Goal: Task Accomplishment & Management: Complete application form

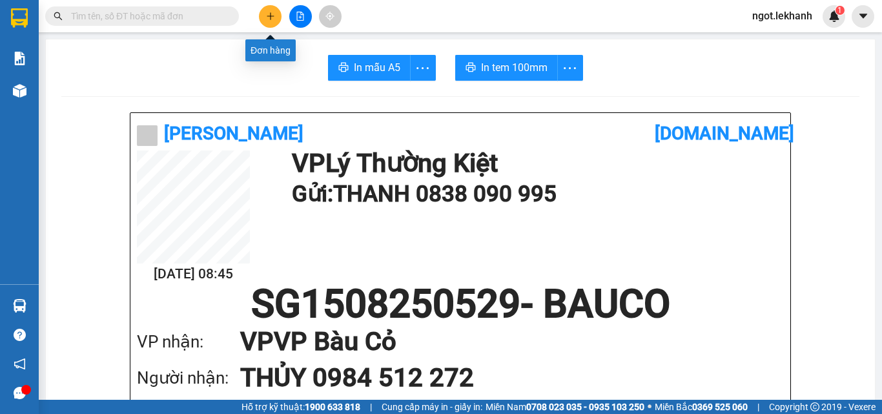
click at [267, 17] on icon "plus" at bounding box center [270, 16] width 9 height 9
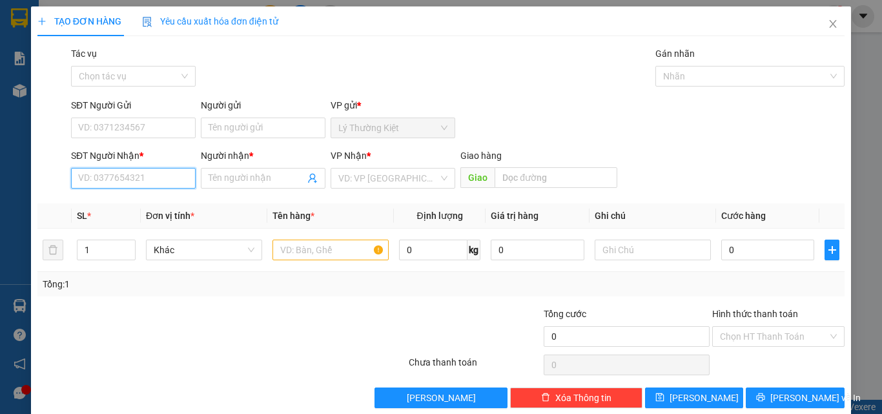
click at [145, 173] on input "SĐT Người Nhận *" at bounding box center [133, 178] width 125 height 21
click at [164, 207] on div "0988444031 - binh" at bounding box center [132, 204] width 108 height 14
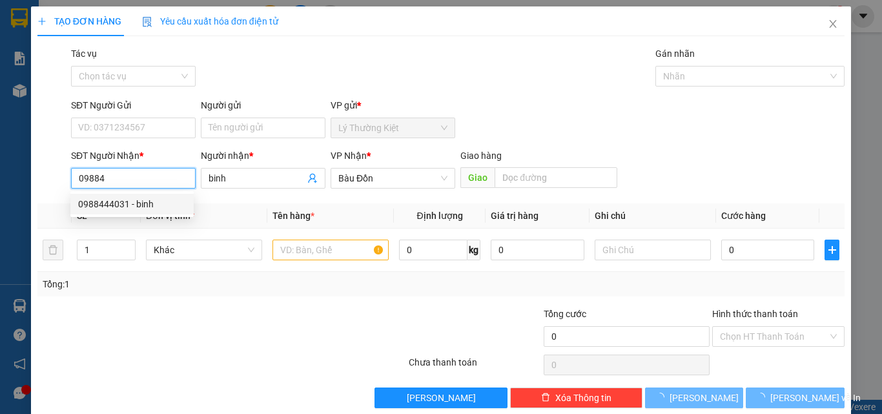
type input "0988444031"
type input "binh"
type input "40.000"
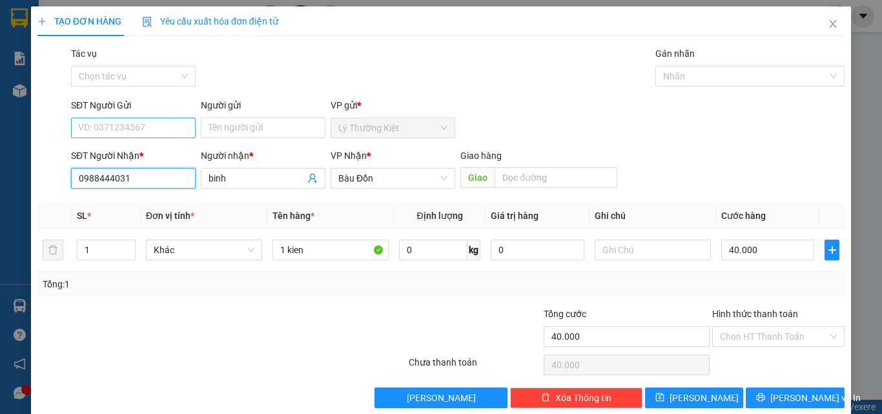
type input "0988444031"
click at [138, 128] on input "SĐT Người Gửi" at bounding box center [133, 128] width 125 height 21
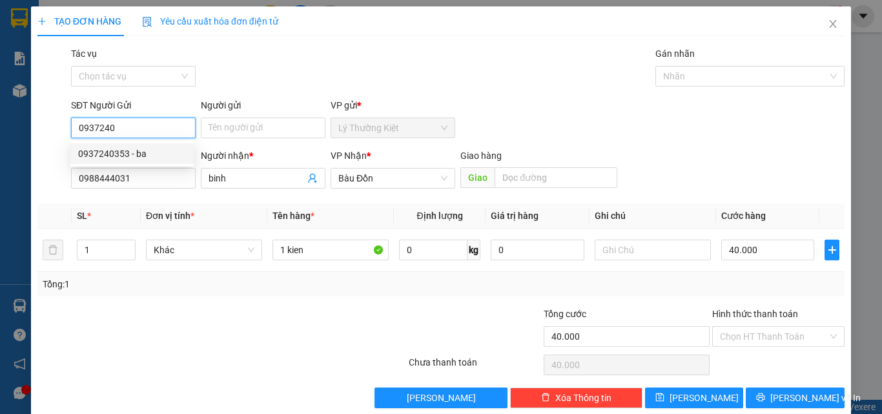
click at [164, 153] on div "0937240353 - ba" at bounding box center [132, 154] width 108 height 14
type input "0937240353"
type input "ba"
type input "0937240353"
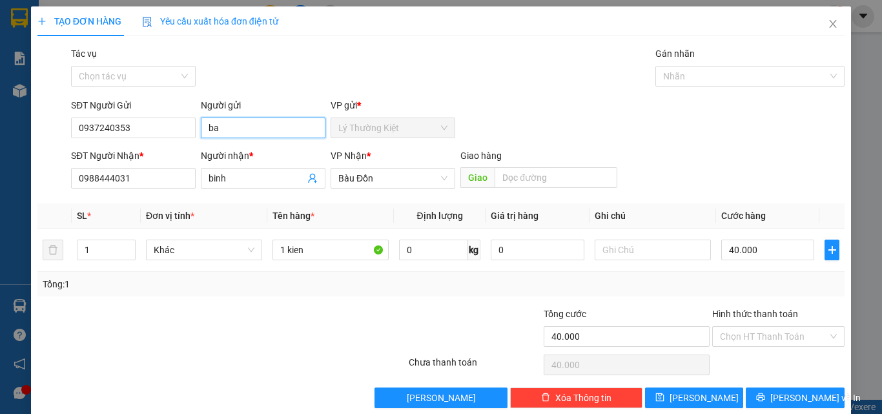
click at [210, 127] on input "ba" at bounding box center [263, 128] width 125 height 21
type input "Chị Ba"
click at [686, 116] on div "SĐT Người Gửi 0937240353 Người gửi Chị Ba VP gửi * Lý Thường Kiệt" at bounding box center [457, 120] width 779 height 45
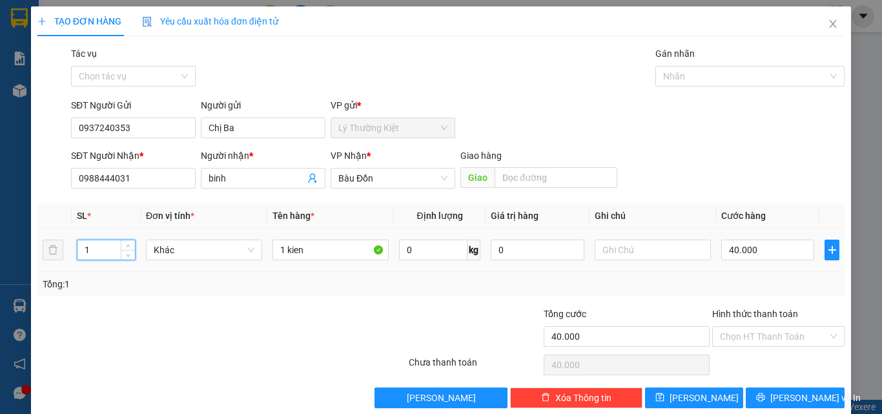
click at [106, 254] on input "1" at bounding box center [105, 249] width 57 height 19
type input "2"
click at [282, 249] on input "1 kien" at bounding box center [330, 250] width 116 height 21
type input "2 kien"
click at [731, 248] on input "40.000" at bounding box center [767, 250] width 93 height 21
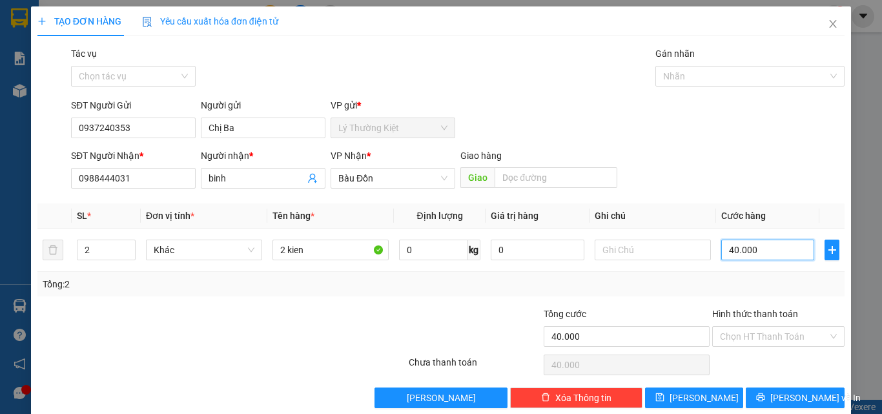
type input "8"
type input "80"
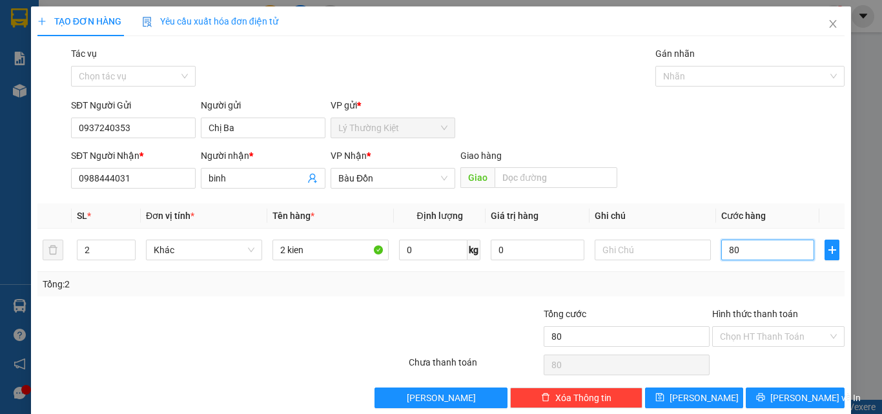
type input "800"
type input "8.000"
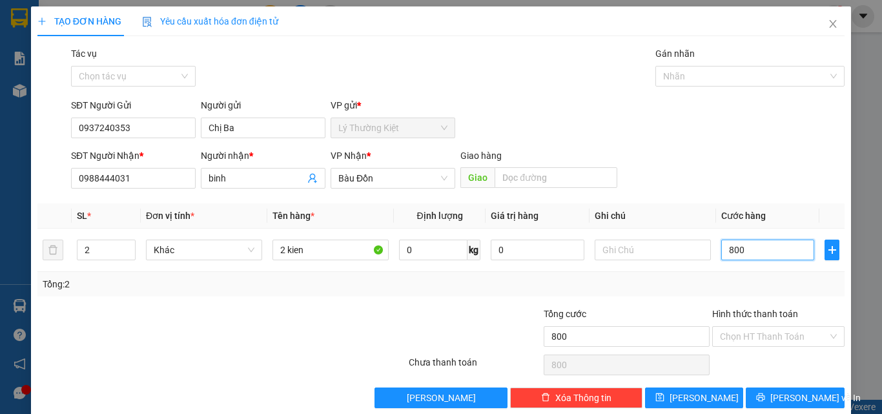
type input "8.000"
type input "80.000"
type input "800.000"
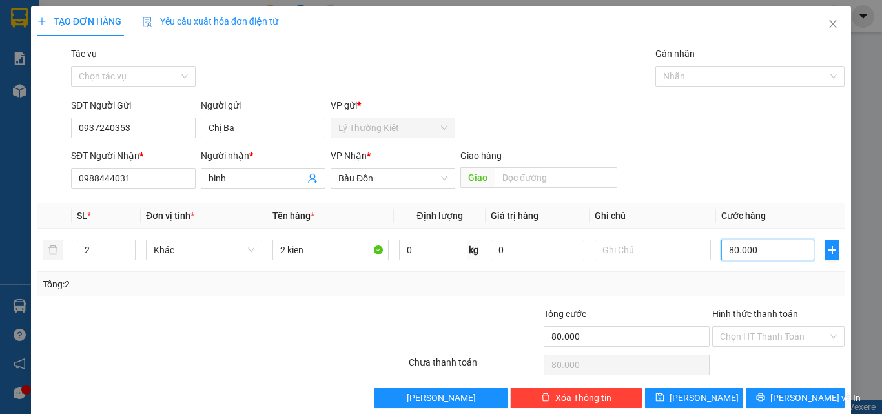
type input "800.000"
type input "80.000"
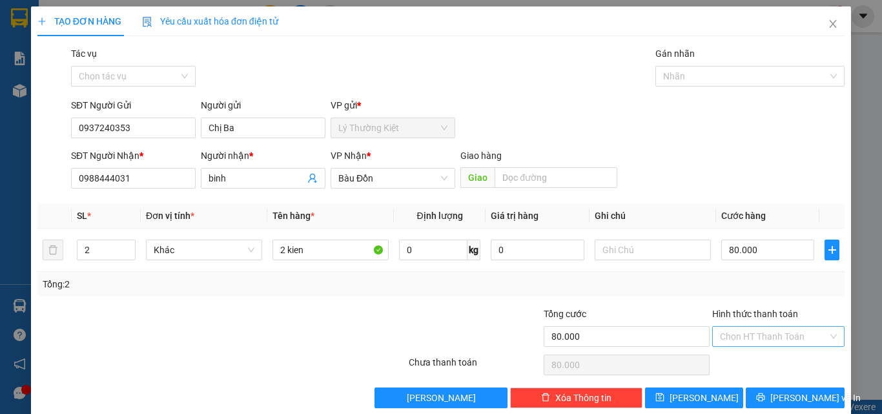
click at [786, 333] on input "Hình thức thanh toán" at bounding box center [774, 336] width 108 height 19
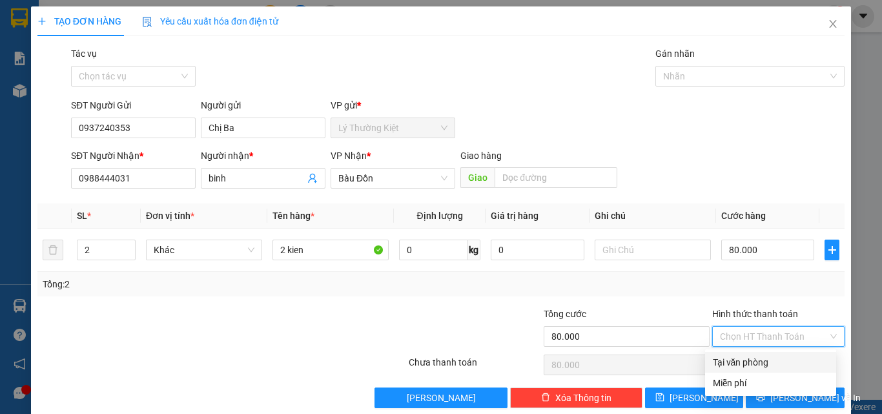
click at [764, 361] on div "Tại văn phòng" at bounding box center [771, 362] width 116 height 14
type input "0"
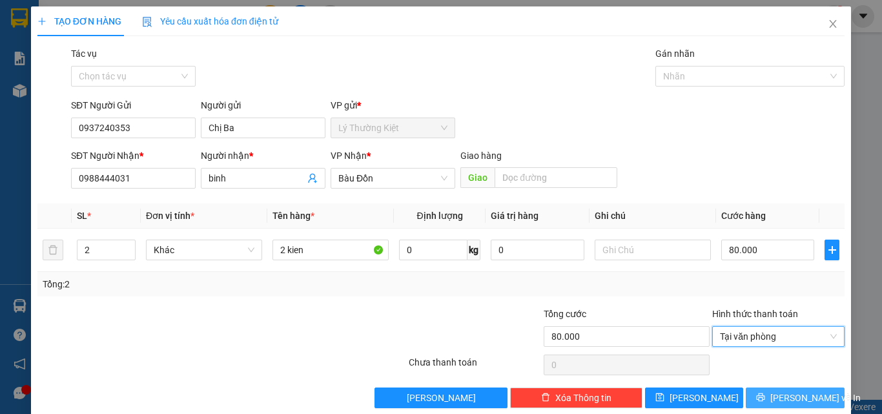
click at [775, 398] on button "[PERSON_NAME] và In" at bounding box center [795, 397] width 99 height 21
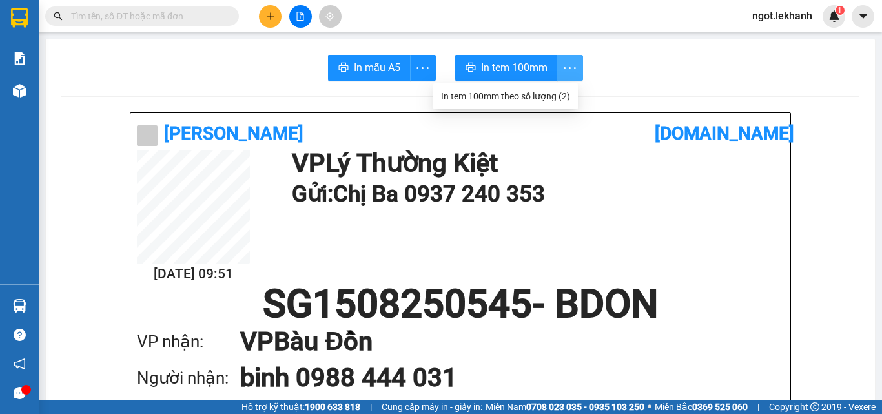
click at [568, 71] on icon "more" at bounding box center [570, 68] width 16 height 16
click at [557, 101] on div "In tem 100mm theo số lượng (2)" at bounding box center [505, 96] width 129 height 14
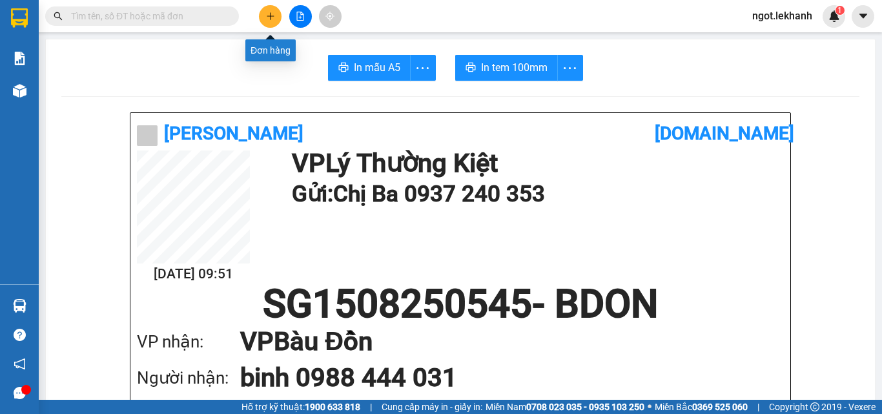
click at [272, 15] on icon "plus" at bounding box center [270, 16] width 9 height 9
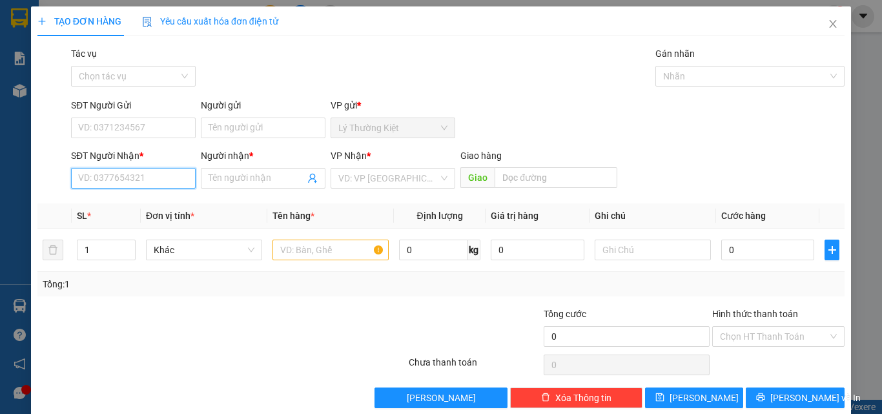
click at [143, 179] on input "SĐT Người Nhận *" at bounding box center [133, 178] width 125 height 21
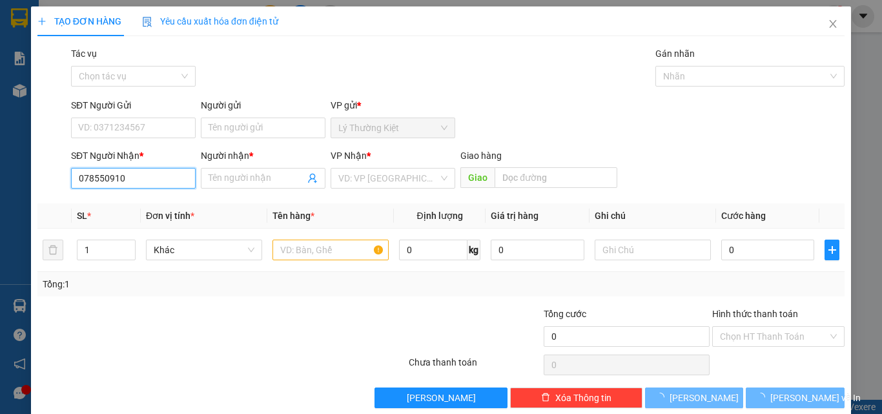
type input "0785509105"
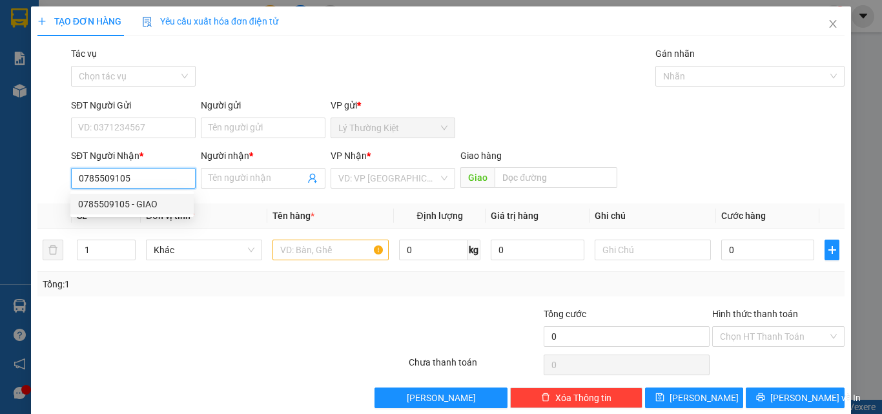
click at [149, 203] on div "0785509105 - GIAO" at bounding box center [132, 204] width 108 height 14
type input "GIAO"
type input "150.000"
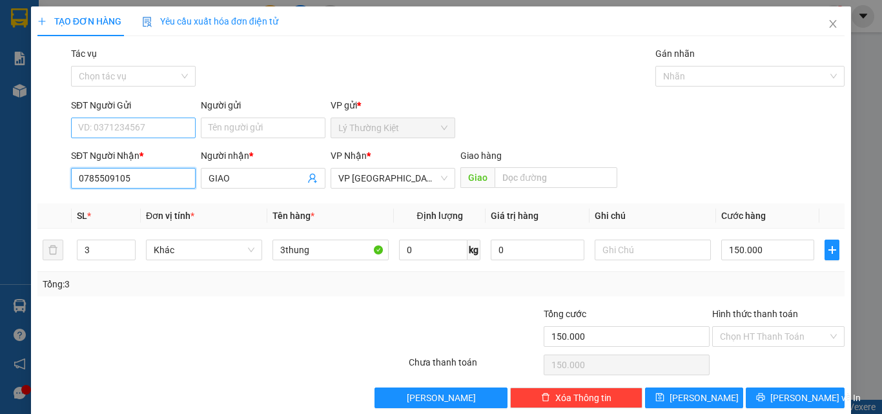
type input "0785509105"
click at [168, 125] on input "SĐT Người Gửi" at bounding box center [133, 128] width 125 height 21
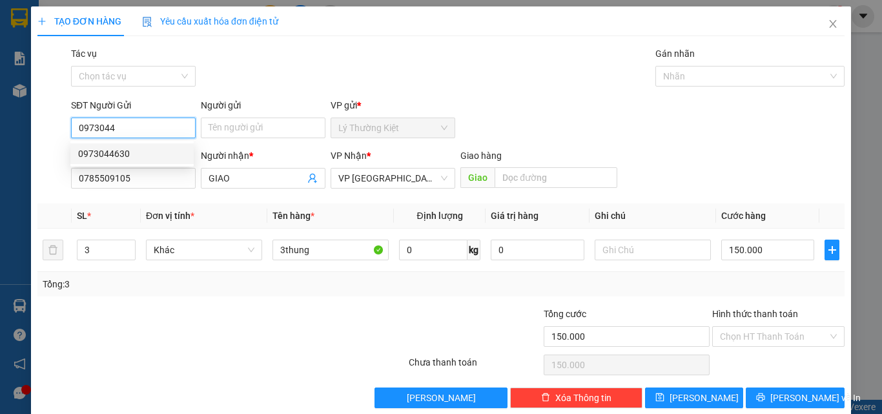
click at [130, 154] on div "0973044630" at bounding box center [132, 154] width 108 height 14
type input "0973044630"
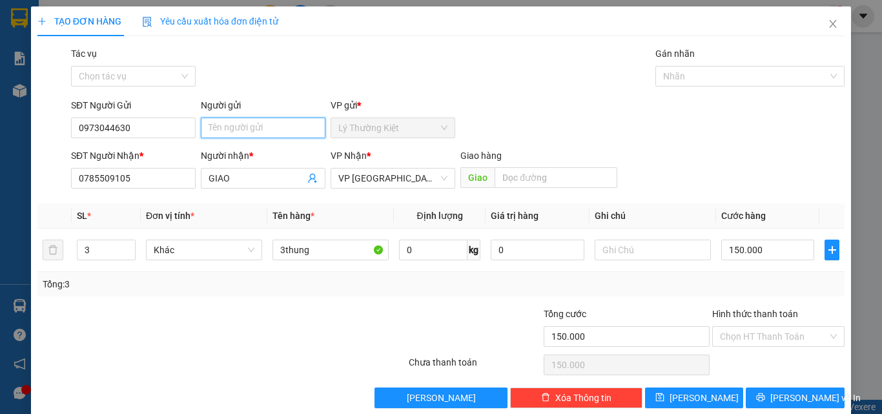
click at [262, 130] on input "Người gửi" at bounding box center [263, 128] width 125 height 21
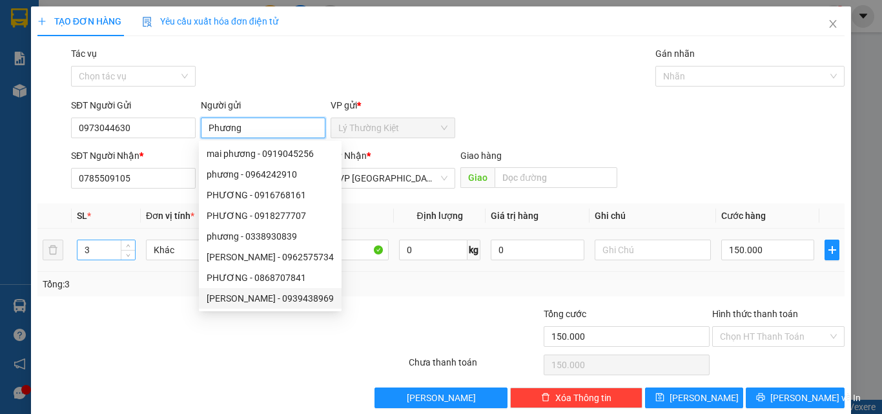
type input "Phương"
click at [96, 240] on div "3" at bounding box center [106, 250] width 59 height 21
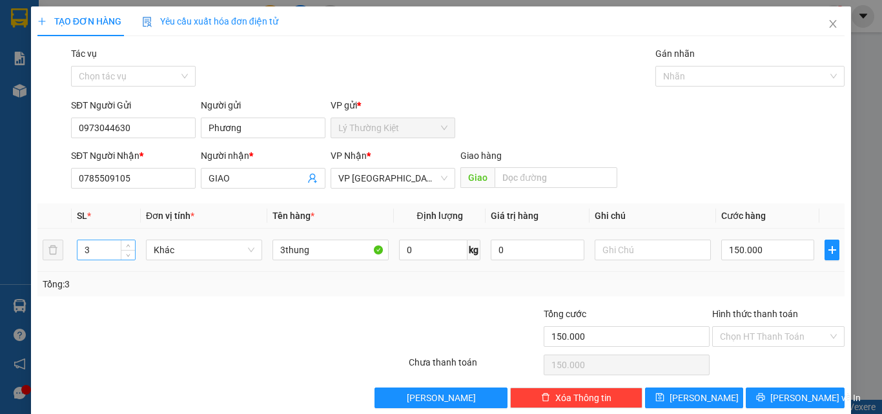
click at [96, 253] on input "3" at bounding box center [105, 249] width 57 height 19
type input "1"
drag, startPoint x: 311, startPoint y: 252, endPoint x: 275, endPoint y: 249, distance: 36.4
click at [275, 249] on input "3thung" at bounding box center [330, 250] width 116 height 21
type input "1 thùng"
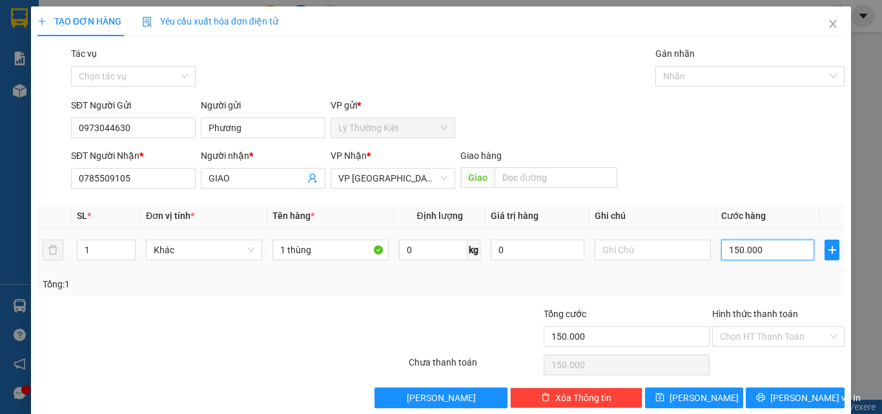
click at [761, 249] on input "150.000" at bounding box center [767, 250] width 93 height 21
type input "5"
type input "50"
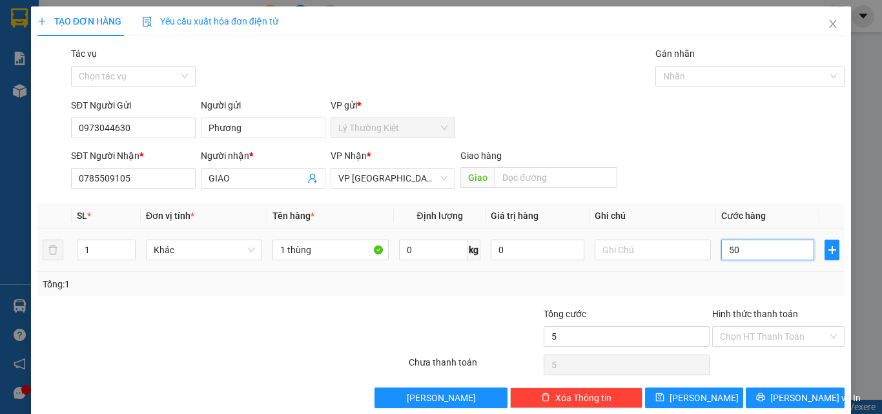
type input "50"
type input "50.000"
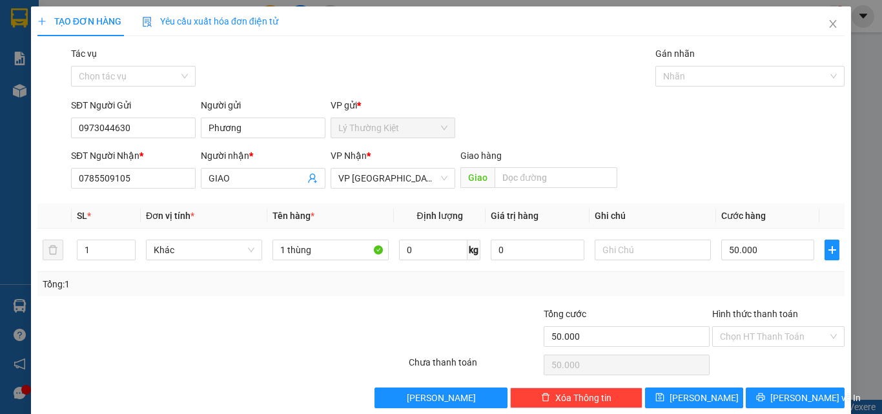
click at [706, 300] on div "Transit Pickup Surcharge Ids Transit Deliver Surcharge Ids Transit Deliver Surc…" at bounding box center [440, 227] width 807 height 362
click at [765, 396] on icon "printer" at bounding box center [760, 397] width 9 height 9
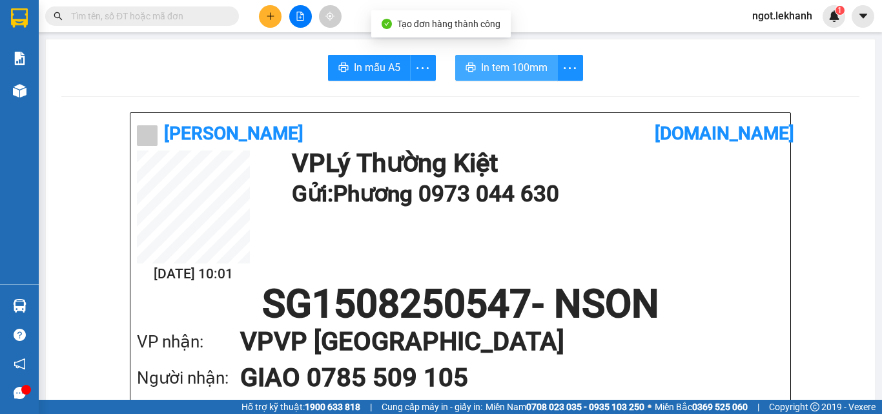
click at [522, 74] on span "In tem 100mm" at bounding box center [514, 67] width 67 height 16
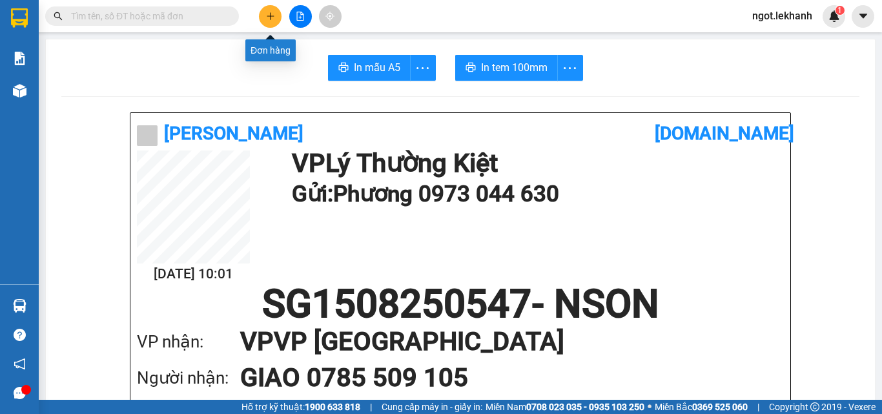
click at [265, 14] on button at bounding box center [270, 16] width 23 height 23
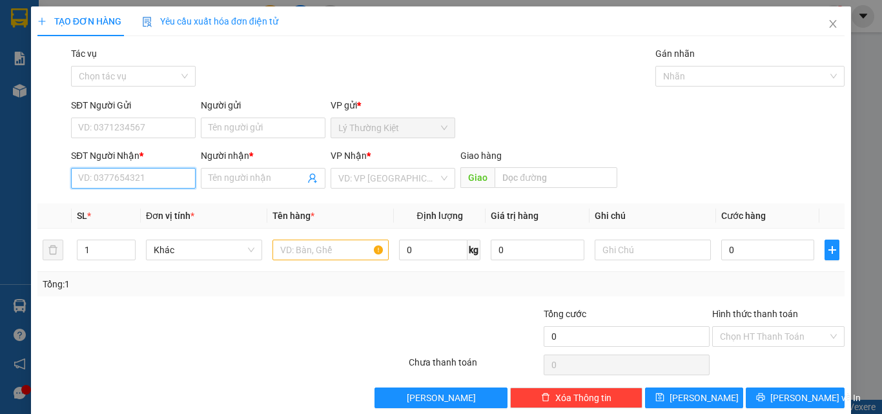
click at [143, 170] on input "SĐT Người Nhận *" at bounding box center [133, 178] width 125 height 21
type input "0963795794"
click at [136, 208] on div "0963795794 - TÙNG" at bounding box center [132, 204] width 108 height 14
type input "TÙNG"
type input "70.000"
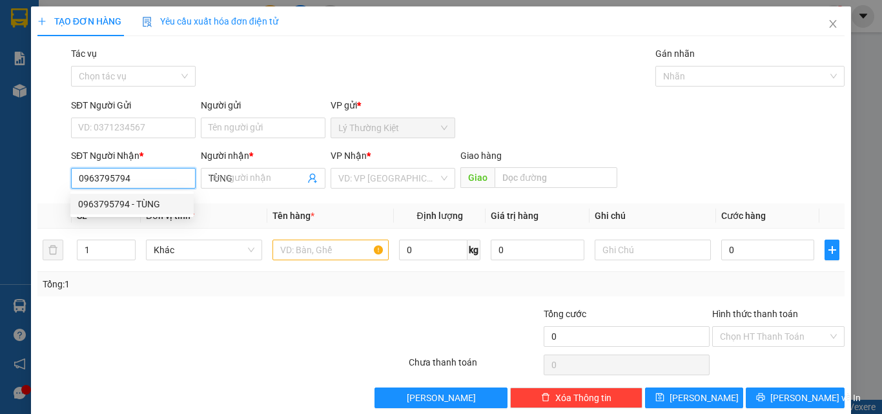
type input "70.000"
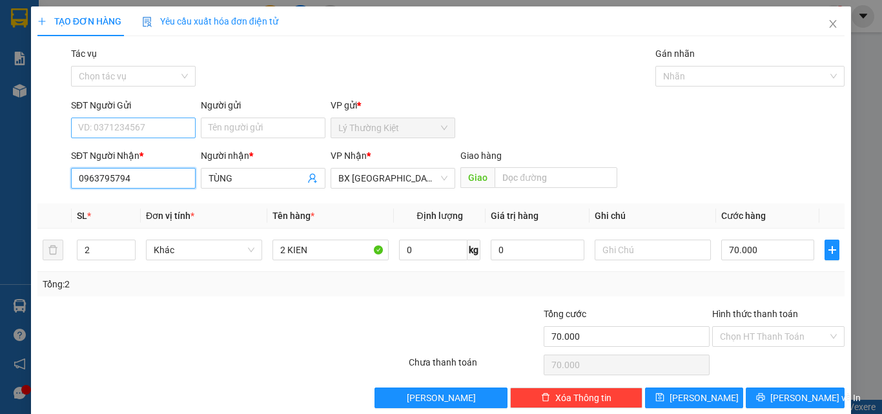
type input "0963795794"
click at [115, 126] on input "SĐT Người Gửi" at bounding box center [133, 128] width 125 height 21
type input "0862299140"
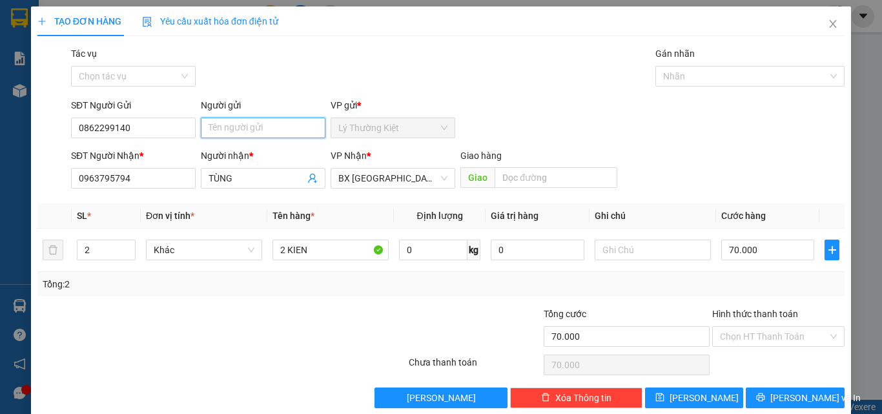
click at [271, 127] on input "Người gửi" at bounding box center [263, 128] width 125 height 21
type input "TUẤN"
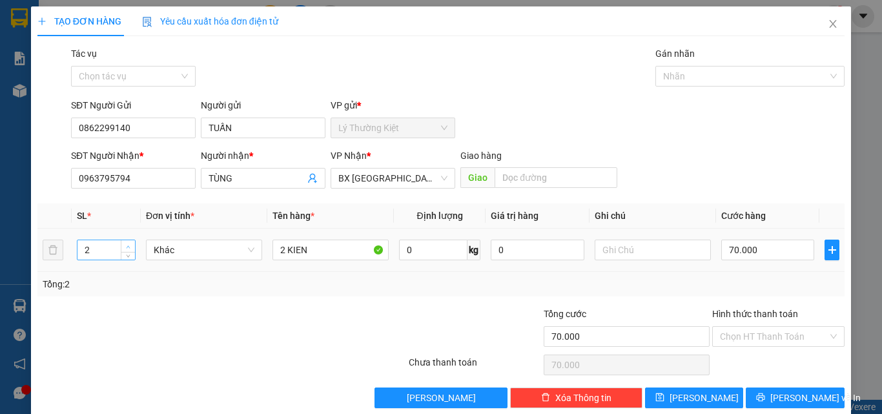
type input "3"
click at [127, 245] on icon "up" at bounding box center [128, 247] width 5 height 5
click at [280, 251] on input "2 KIEN" at bounding box center [330, 250] width 116 height 21
click at [284, 250] on input "2 KIEN" at bounding box center [330, 250] width 116 height 21
type input "3 KIEN"
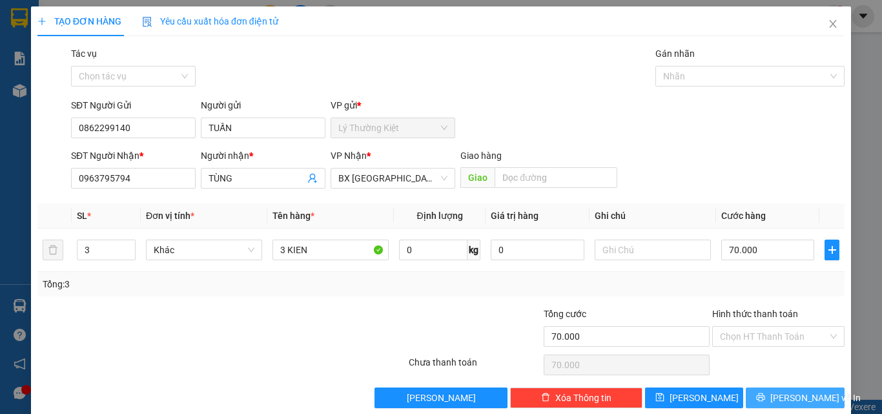
click at [796, 395] on span "[PERSON_NAME] và In" at bounding box center [815, 398] width 90 height 14
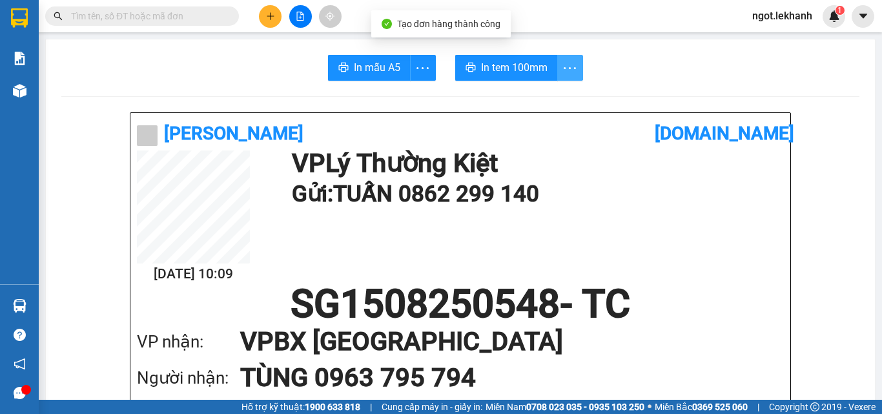
click at [571, 62] on icon "more" at bounding box center [570, 68] width 16 height 16
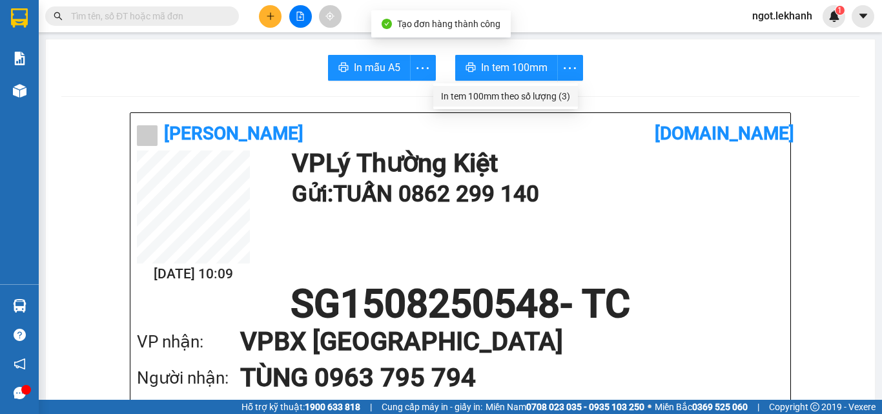
click at [517, 98] on div "In tem 100mm theo số lượng (3)" at bounding box center [505, 96] width 129 height 14
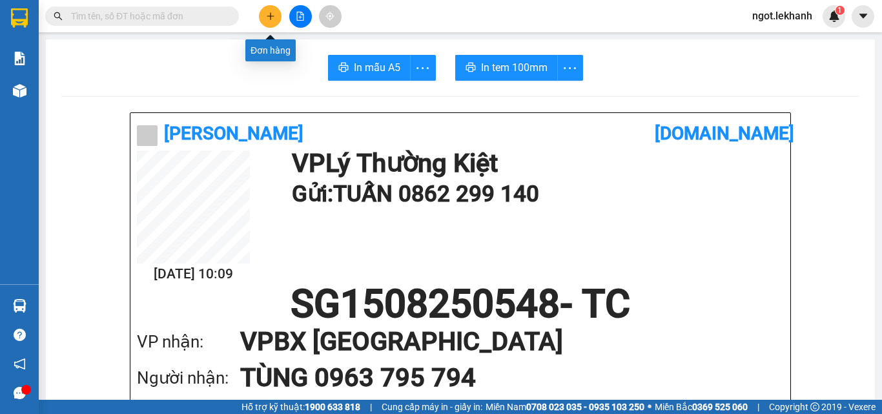
click at [270, 16] on icon "plus" at bounding box center [270, 15] width 7 height 1
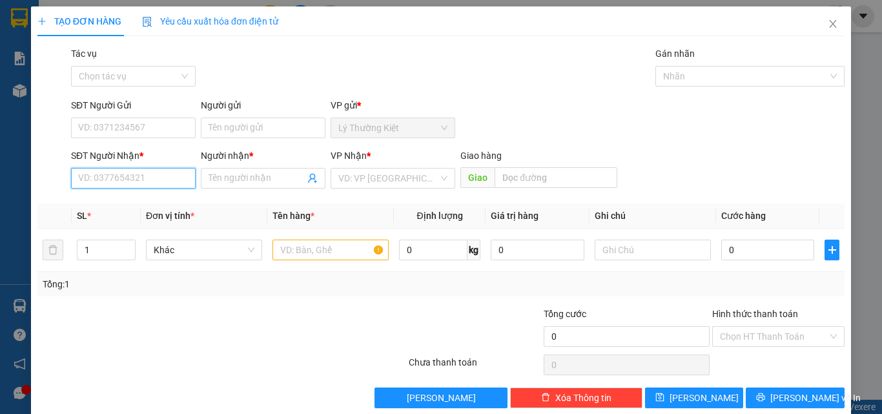
click at [167, 174] on input "SĐT Người Nhận *" at bounding box center [133, 178] width 125 height 21
type input "0942676402"
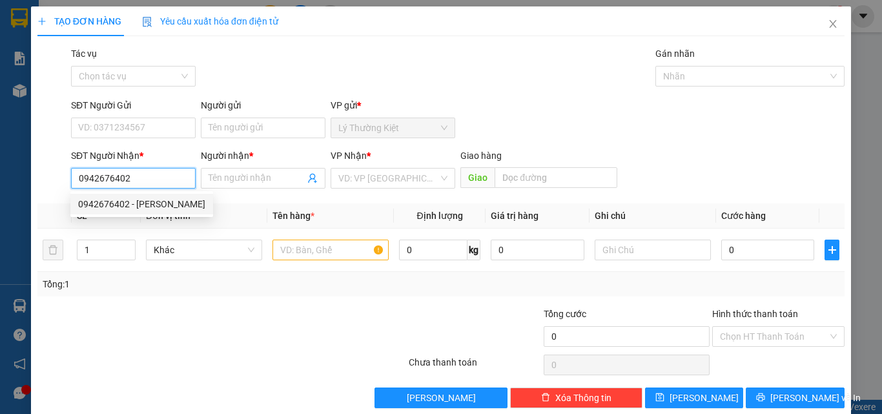
click at [130, 203] on div "0942676402 - [PERSON_NAME]" at bounding box center [141, 204] width 127 height 14
type input "TUAN"
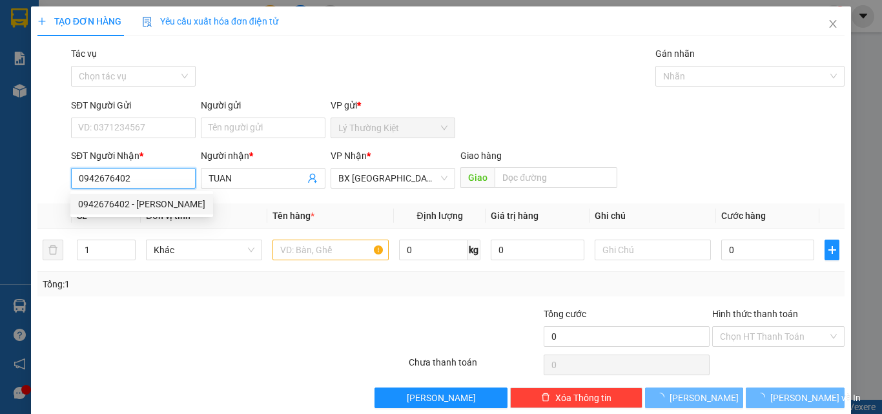
type input "80.000"
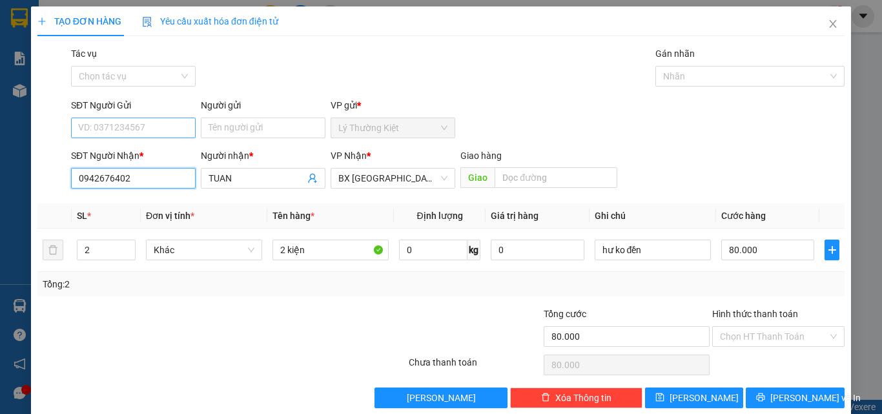
type input "0942676402"
click at [149, 128] on input "SĐT Người Gửi" at bounding box center [133, 128] width 125 height 21
type input "028246246"
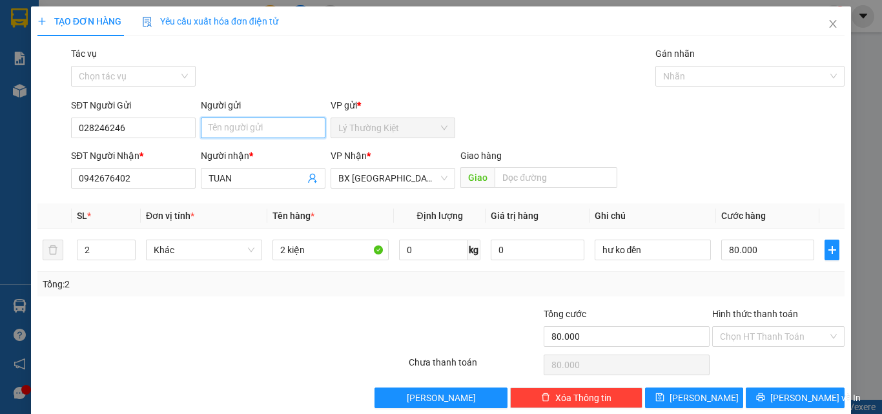
click at [234, 132] on input "Người gửi" at bounding box center [263, 128] width 125 height 21
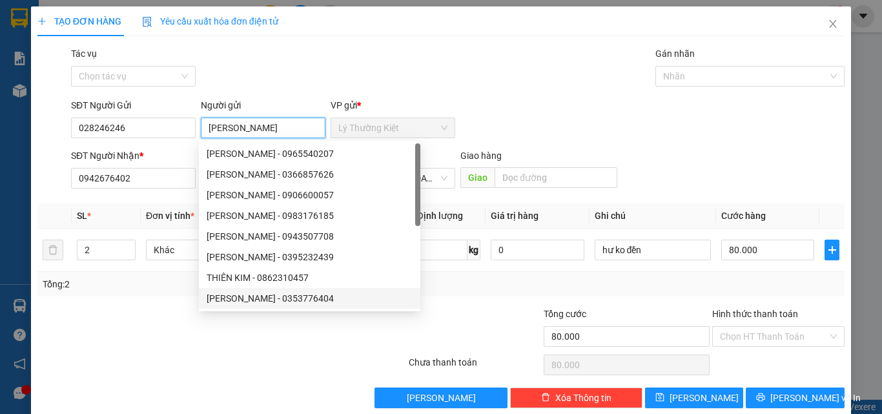
type input "[PERSON_NAME]"
click at [485, 287] on div "Tổng: 2" at bounding box center [441, 284] width 797 height 14
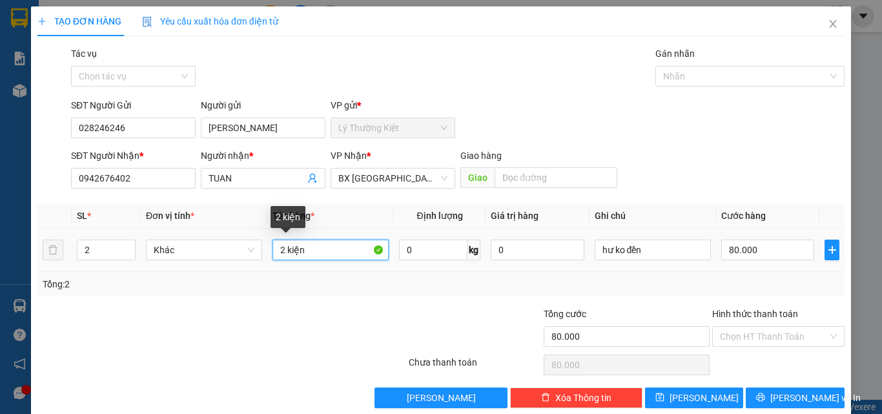
click at [280, 251] on input "2 kiện" at bounding box center [330, 250] width 116 height 21
type input "1 kiện"
click at [90, 249] on input "2" at bounding box center [105, 249] width 57 height 19
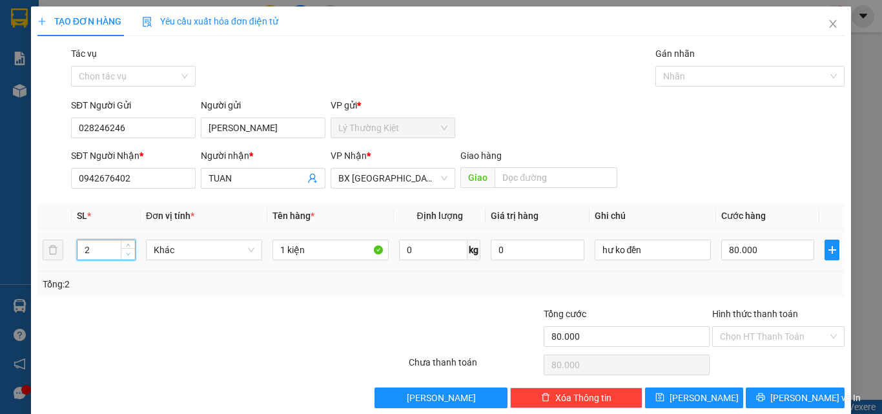
type input "1"
click at [125, 252] on span "down" at bounding box center [129, 255] width 8 height 8
click at [721, 250] on input "80.000" at bounding box center [767, 250] width 93 height 21
type input "5"
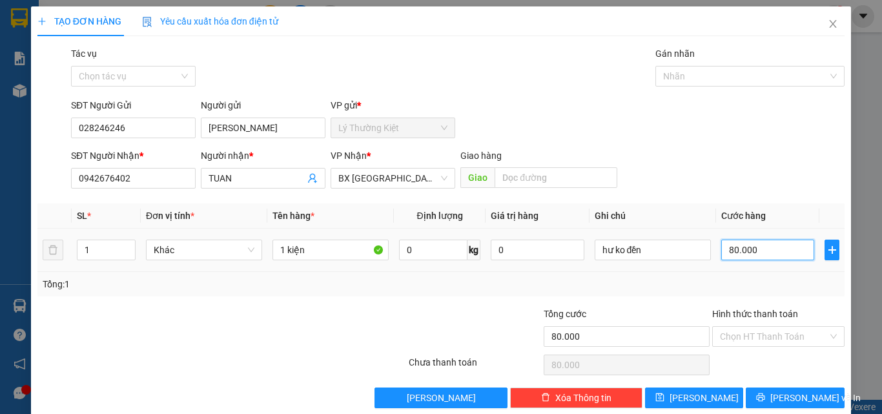
type input "5"
type input "50"
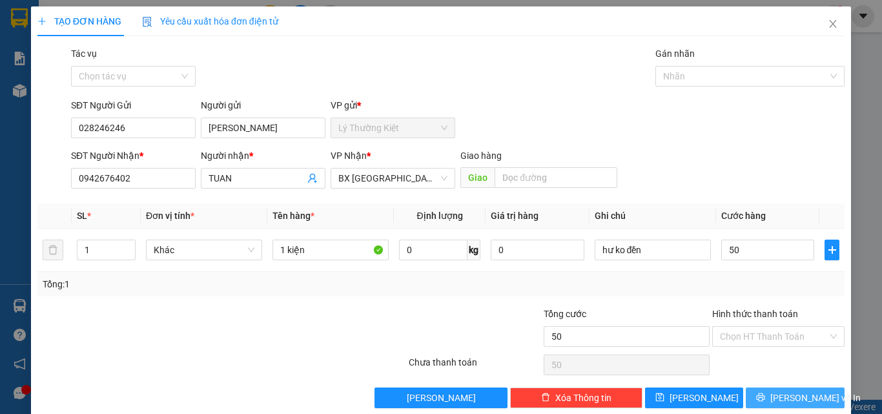
type input "50.000"
click at [786, 395] on span "[PERSON_NAME] và In" at bounding box center [815, 398] width 90 height 14
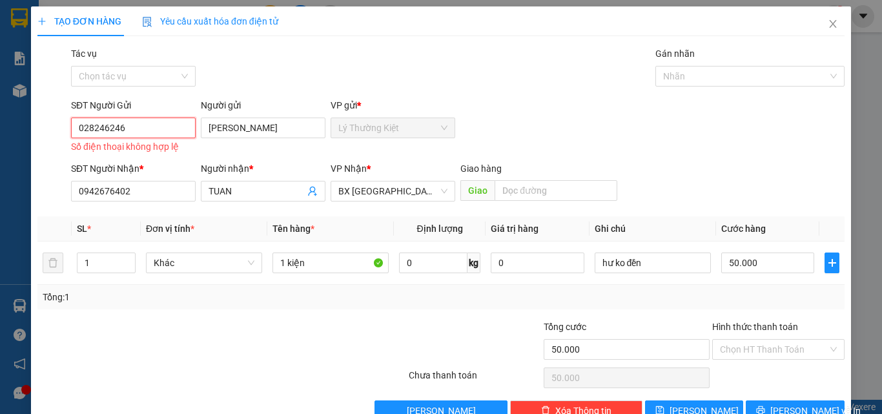
click at [131, 118] on input "028246246" at bounding box center [133, 128] width 125 height 21
click at [96, 118] on input "028246246" at bounding box center [133, 128] width 125 height 21
type input "0282246246"
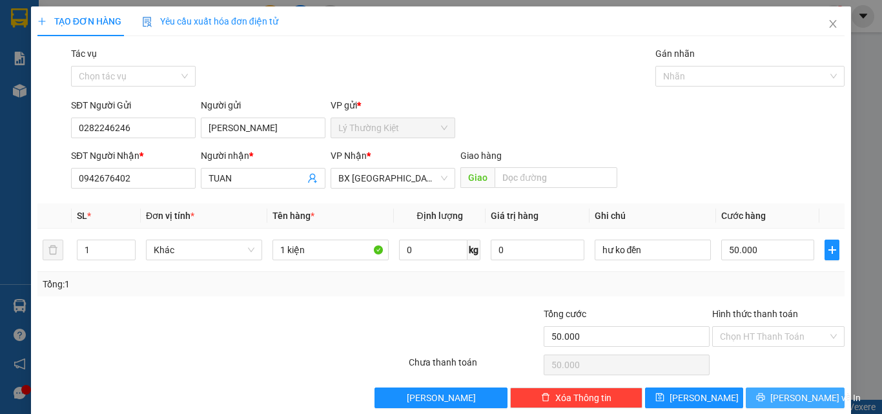
click at [787, 391] on span "[PERSON_NAME] và In" at bounding box center [815, 398] width 90 height 14
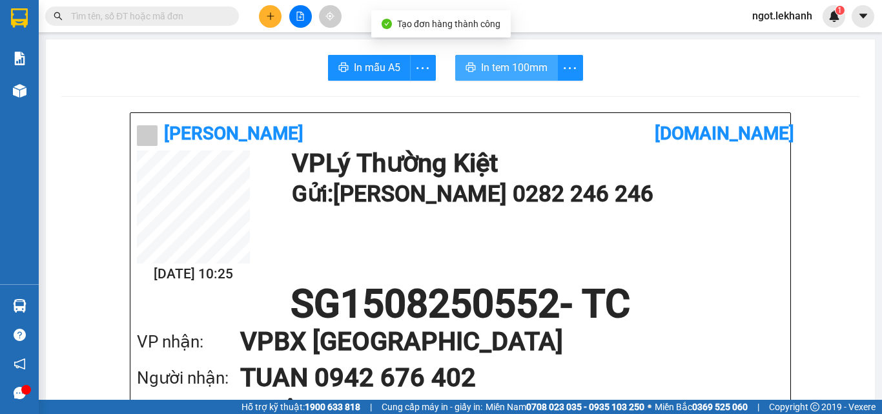
click at [495, 67] on span "In tem 100mm" at bounding box center [514, 67] width 67 height 16
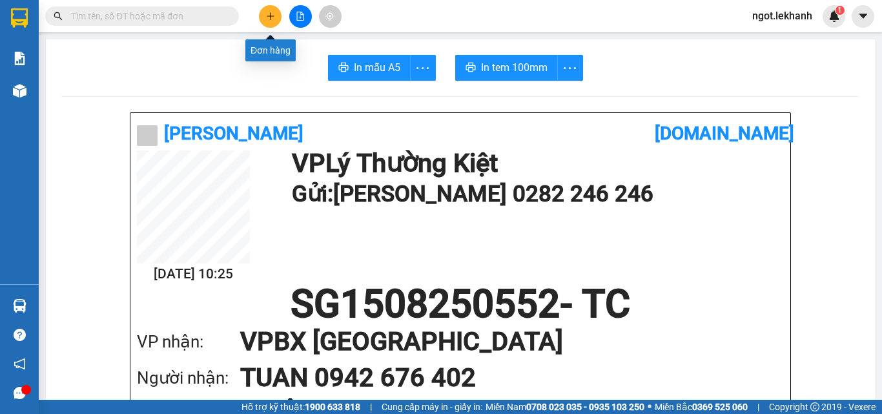
click at [269, 18] on icon "plus" at bounding box center [270, 16] width 9 height 9
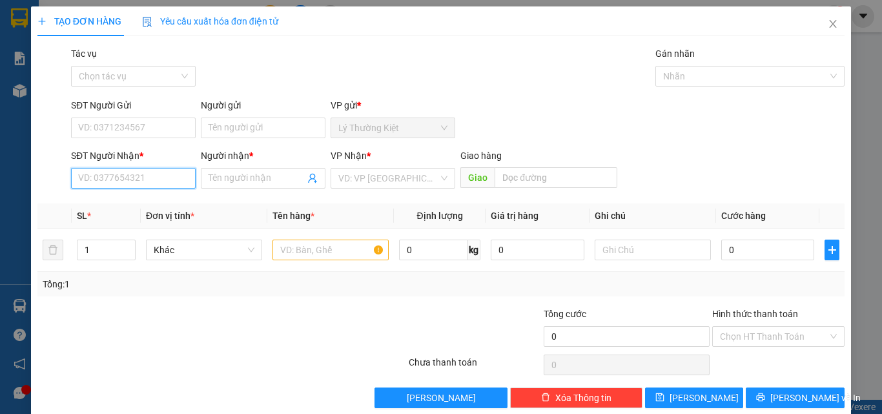
click at [116, 179] on input "SĐT Người Nhận *" at bounding box center [133, 178] width 125 height 21
click at [160, 202] on div "0968369646 - CHÂU" at bounding box center [132, 204] width 108 height 14
type input "0968369646"
type input "CHÂU"
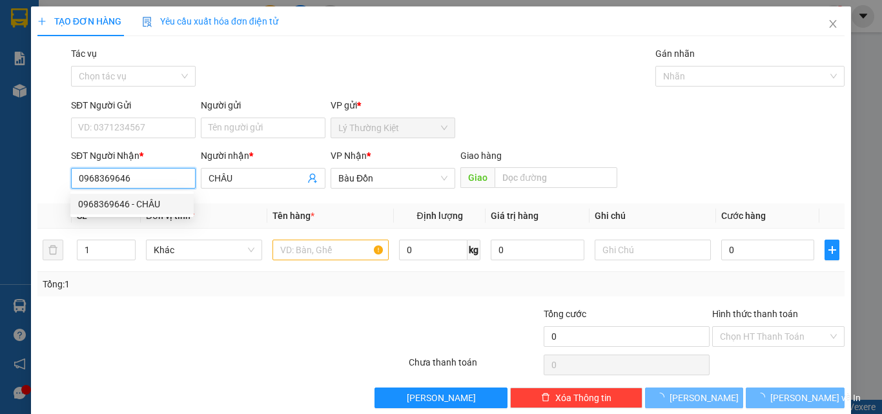
type input "40.000"
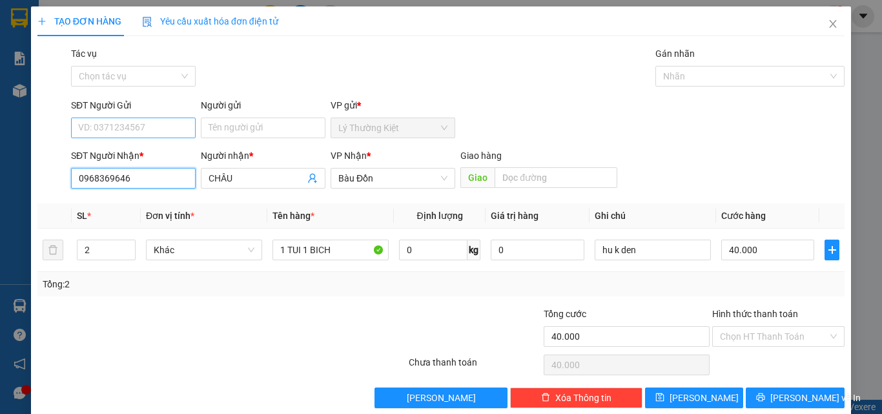
type input "0968369646"
click at [161, 128] on input "SĐT Người Gửi" at bounding box center [133, 128] width 125 height 21
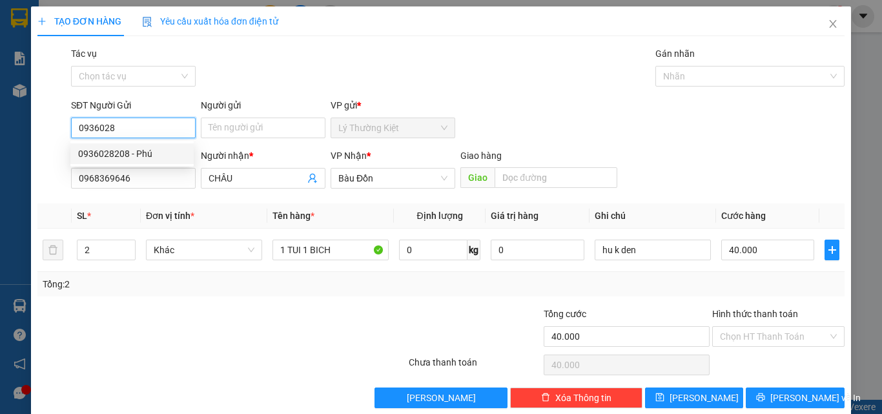
click at [118, 155] on div "0936028208 - Phú" at bounding box center [132, 154] width 108 height 14
type input "0936028208"
type input "Phú"
type input "0936028208"
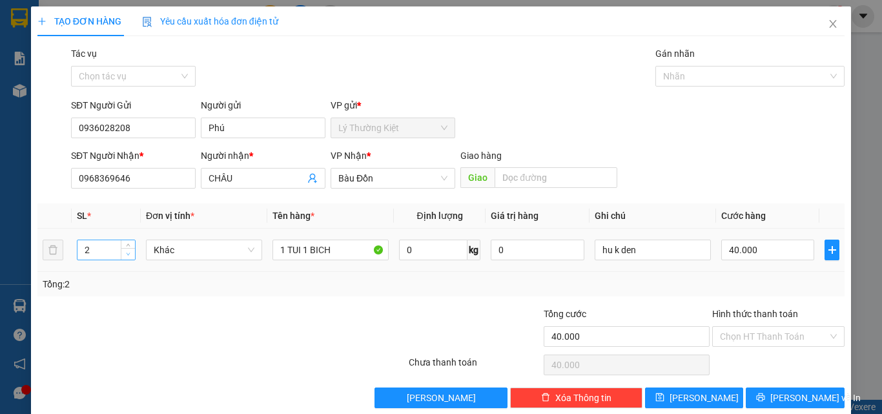
type input "1"
click at [127, 254] on icon "down" at bounding box center [128, 254] width 5 height 5
click at [334, 254] on input "1 TUI 1 BICH" at bounding box center [330, 250] width 116 height 21
type input "1 T"
click at [805, 396] on span "[PERSON_NAME] và In" at bounding box center [815, 398] width 90 height 14
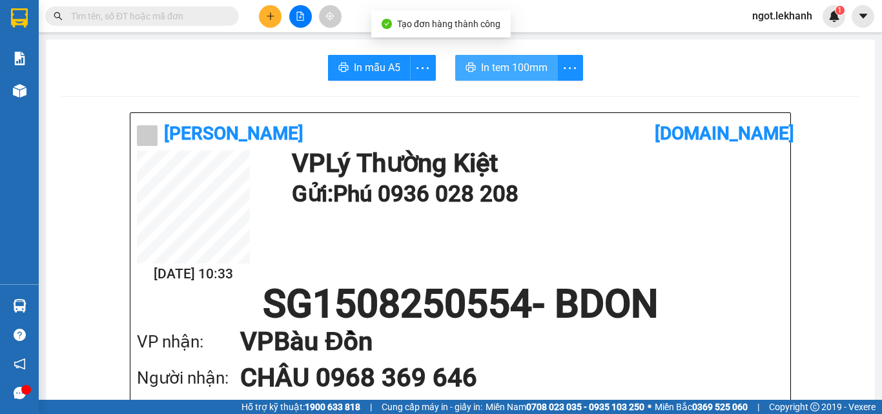
click at [513, 75] on span "In tem 100mm" at bounding box center [514, 67] width 67 height 16
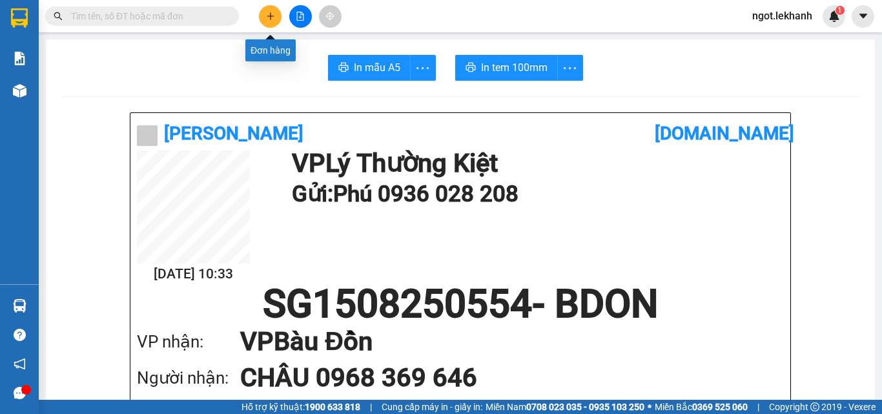
click at [272, 19] on icon "plus" at bounding box center [270, 16] width 9 height 9
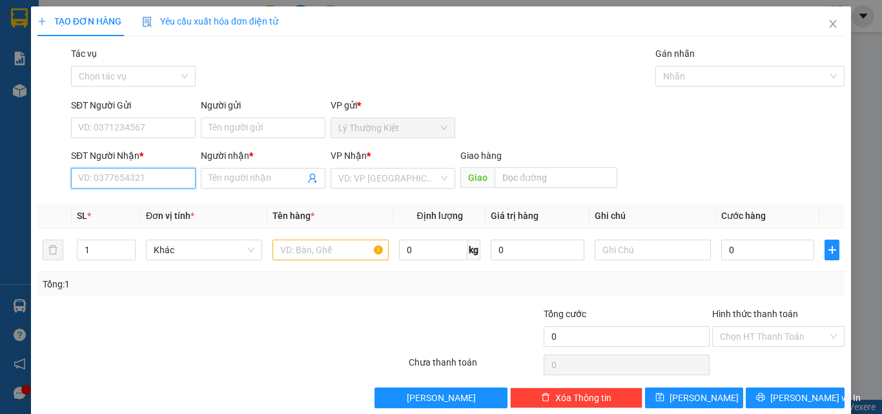
click at [162, 177] on input "SĐT Người Nhận *" at bounding box center [133, 178] width 125 height 21
click at [150, 199] on div "0398725253 - THẮNG" at bounding box center [132, 204] width 108 height 14
type input "0398725253"
type input "THẮNG"
type input "40.000"
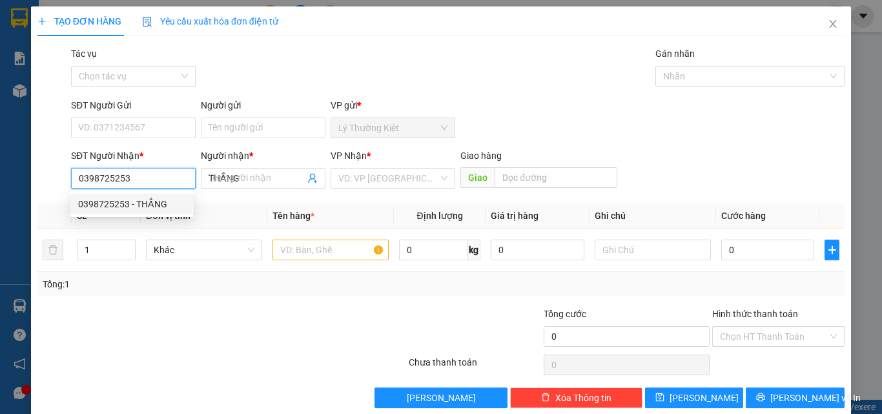
type input "40.000"
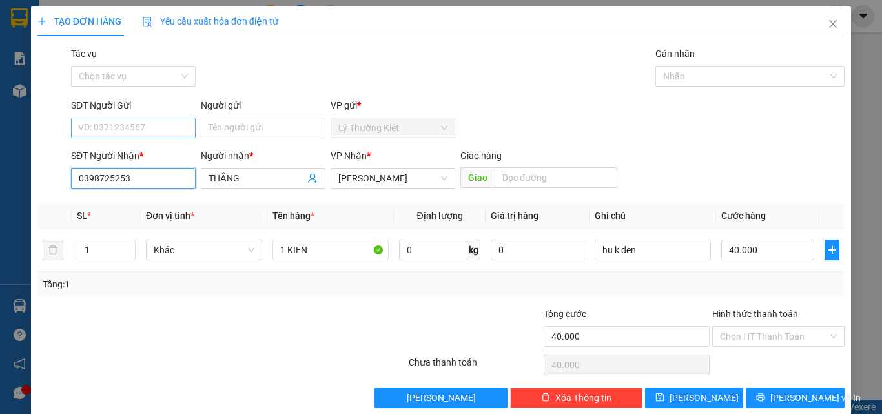
type input "0398725253"
click at [146, 130] on input "SĐT Người Gửi" at bounding box center [133, 128] width 125 height 21
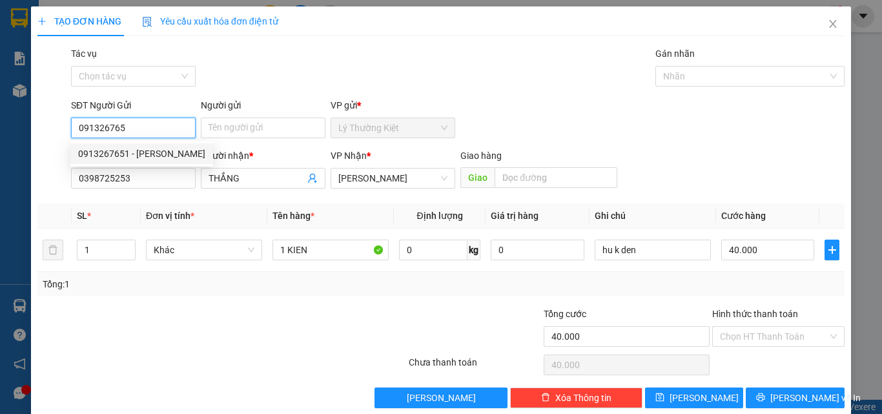
click at [163, 152] on div "0913267651 - [PERSON_NAME]" at bounding box center [141, 154] width 127 height 14
type input "0913267651"
type input "bao chau"
type input "60.000"
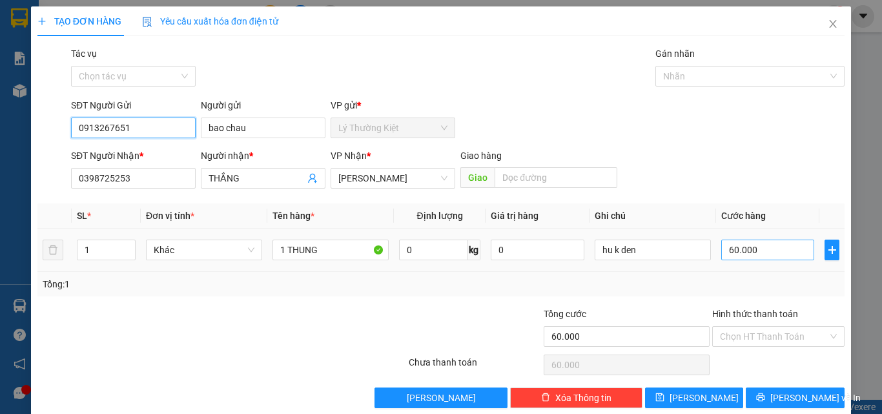
type input "0913267651"
click at [721, 247] on input "60.000" at bounding box center [767, 250] width 93 height 21
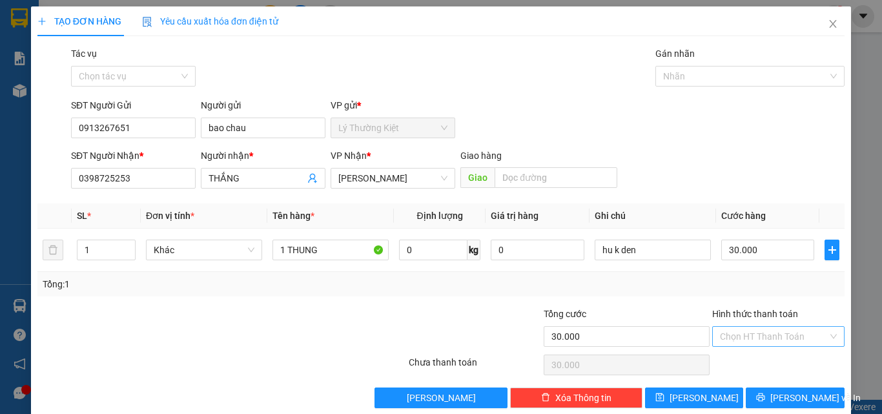
click at [786, 331] on input "Hình thức thanh toán" at bounding box center [774, 336] width 108 height 19
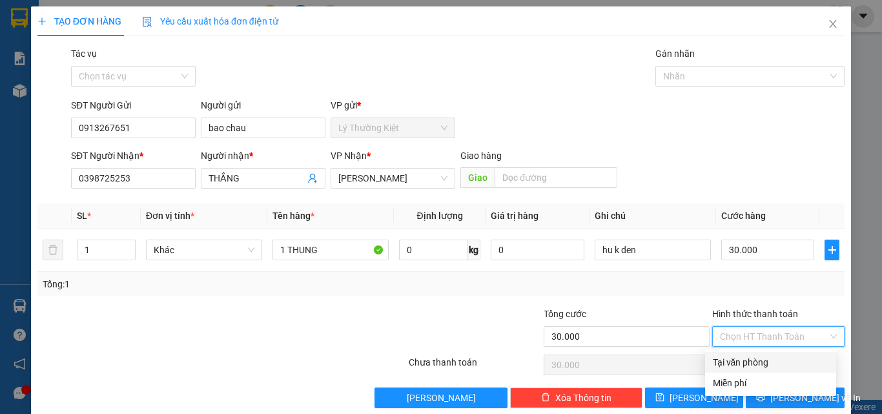
click at [748, 360] on div "Tại văn phòng" at bounding box center [771, 362] width 116 height 14
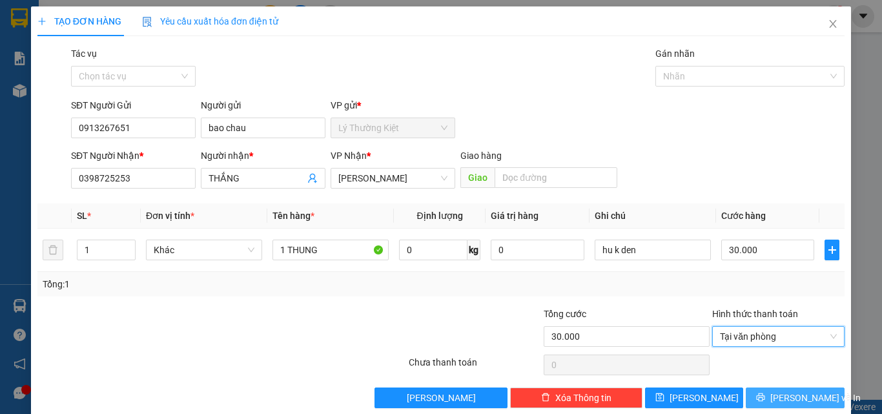
click at [785, 393] on span "[PERSON_NAME] và In" at bounding box center [815, 398] width 90 height 14
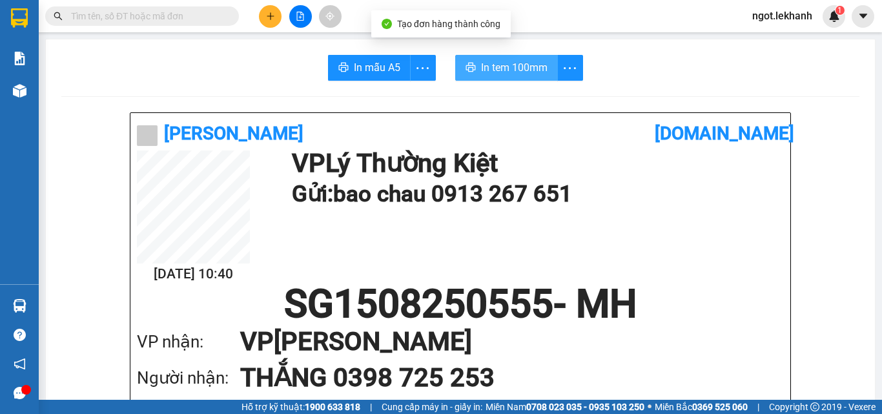
click at [515, 69] on span "In tem 100mm" at bounding box center [514, 67] width 67 height 16
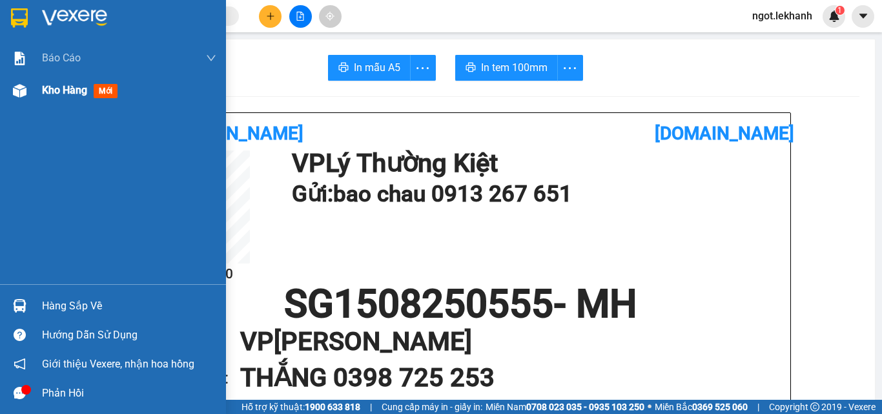
click at [72, 85] on span "Kho hàng" at bounding box center [64, 90] width 45 height 12
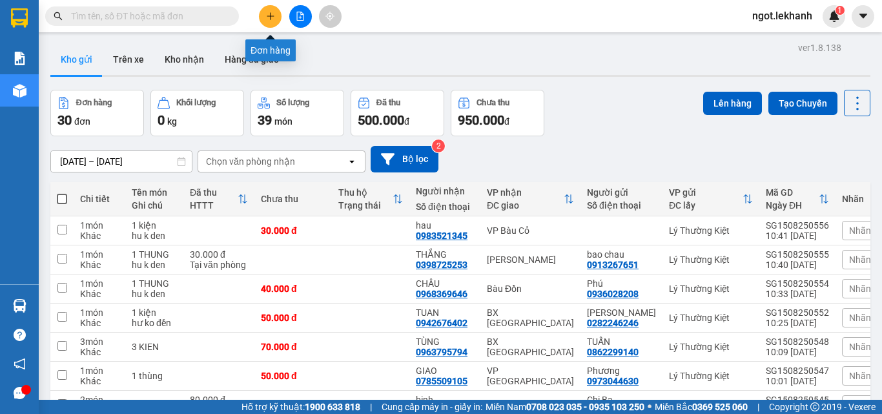
click at [277, 18] on button at bounding box center [270, 16] width 23 height 23
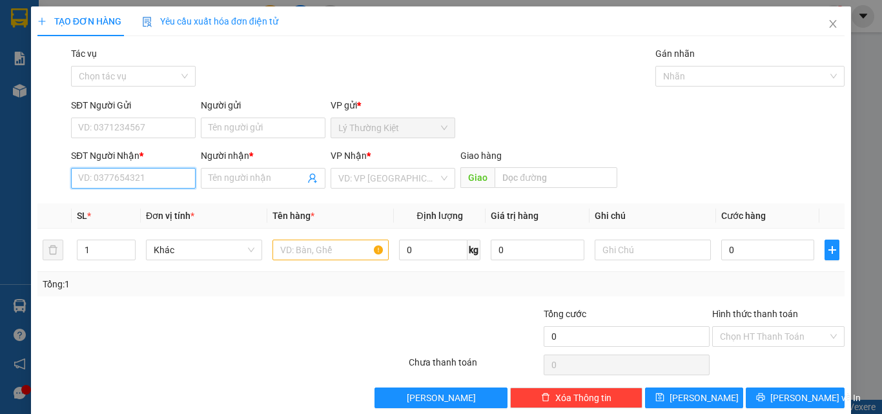
click at [149, 176] on input "SĐT Người Nhận *" at bounding box center [133, 178] width 125 height 21
type input "0909362643"
click at [157, 198] on div "0909362643 - NGUYÊN" at bounding box center [132, 204] width 108 height 14
type input "NGUYÊN"
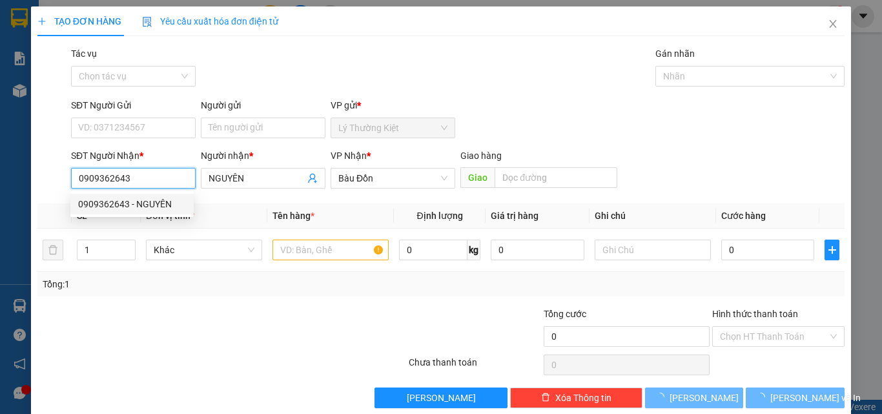
type input "50.000"
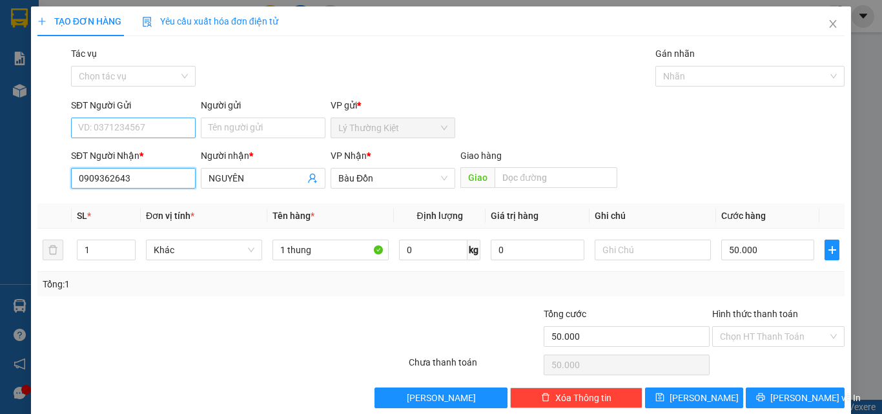
type input "0909362643"
click at [148, 126] on input "SĐT Người Gửi" at bounding box center [133, 128] width 125 height 21
type input "0937507168"
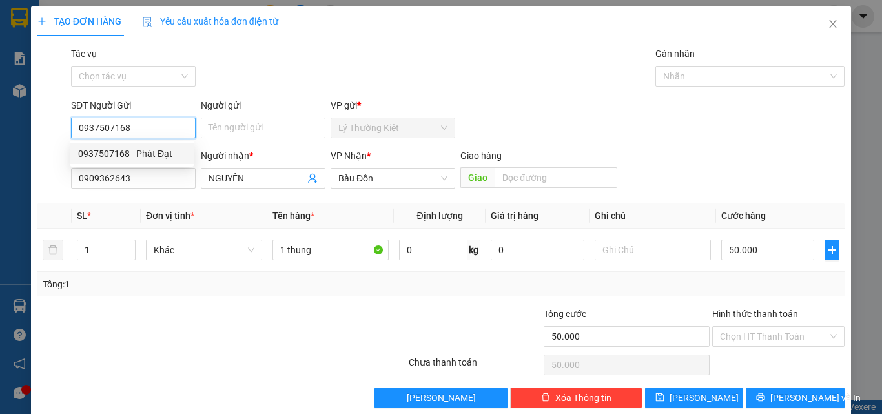
click at [138, 151] on div "0937507168 - Phát Đạt" at bounding box center [132, 154] width 108 height 14
type input "Phát Đạt"
type input "0937507168"
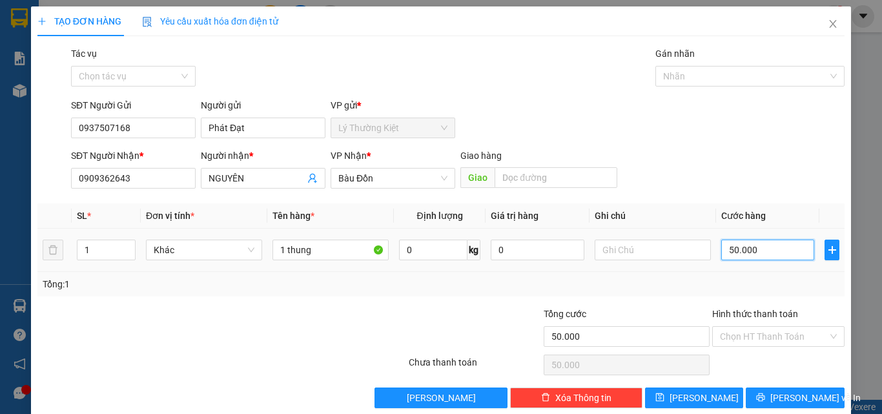
type input "3"
type input "30"
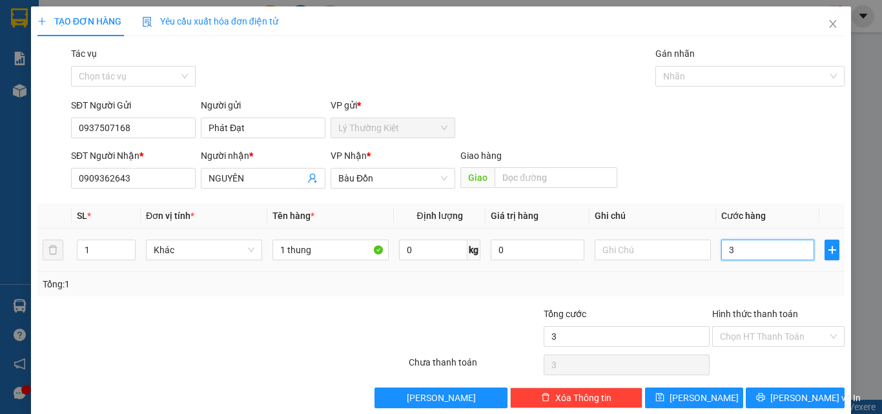
type input "30"
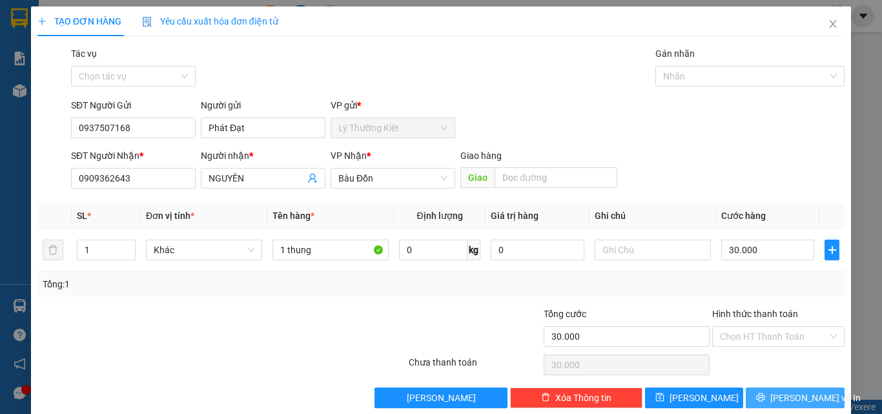
click at [790, 392] on span "[PERSON_NAME] và In" at bounding box center [815, 398] width 90 height 14
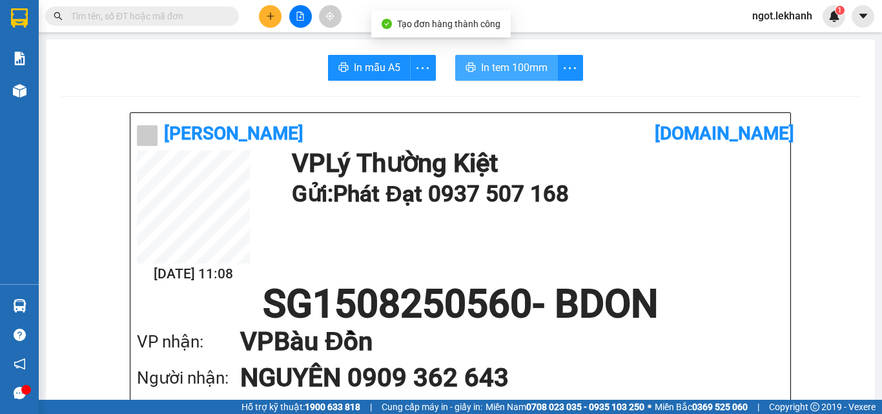
click at [507, 70] on span "In tem 100mm" at bounding box center [514, 67] width 67 height 16
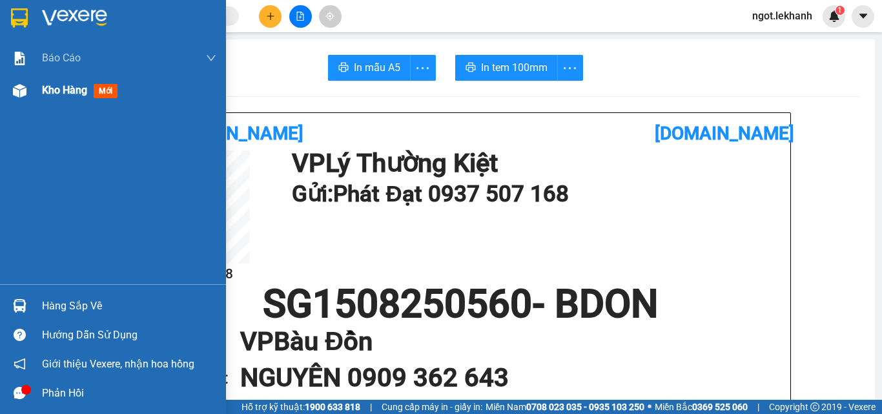
click at [68, 96] on span "Kho hàng" at bounding box center [64, 90] width 45 height 12
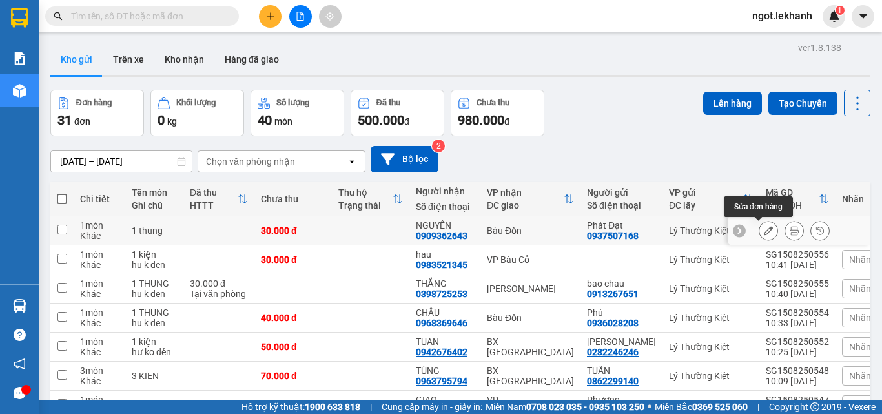
click at [764, 230] on icon at bounding box center [768, 230] width 9 height 9
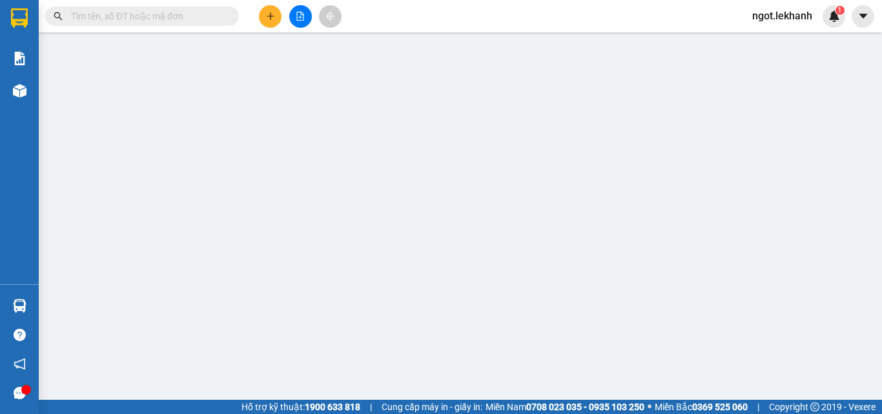
type input "0937507168"
type input "Phát Đạt"
type input "0909362643"
type input "NGUYÊN"
type input "30.000"
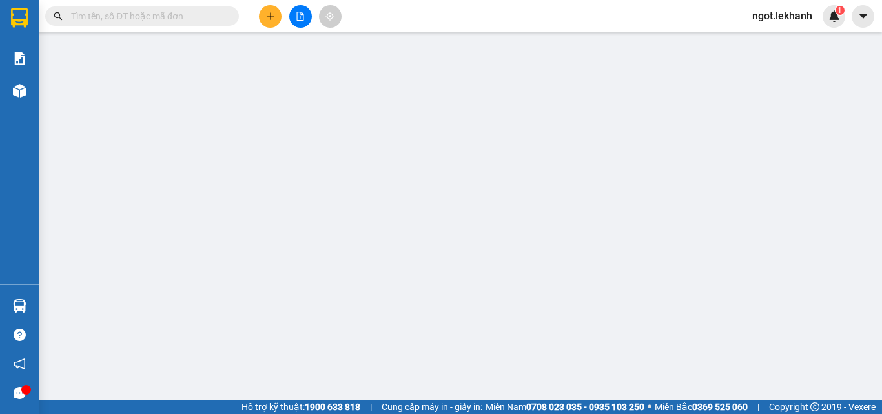
type input "30.000"
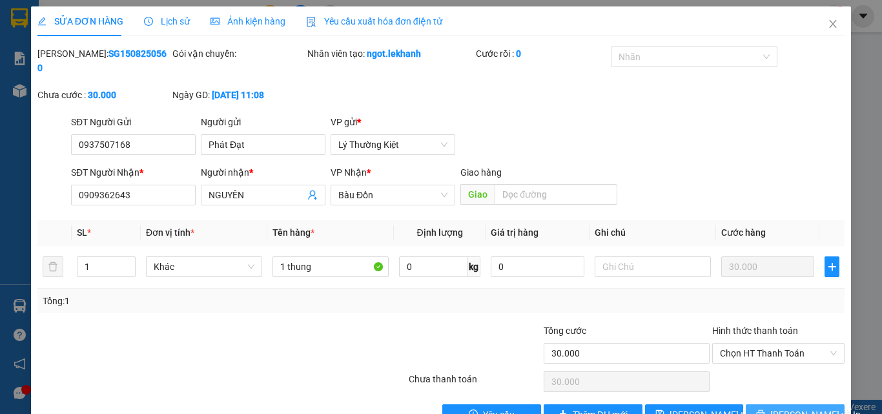
click at [765, 409] on icon "printer" at bounding box center [760, 413] width 9 height 9
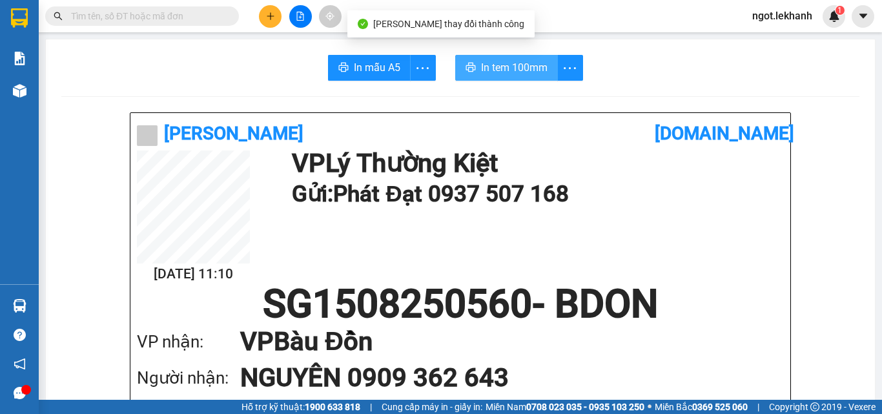
click at [511, 71] on span "In tem 100mm" at bounding box center [514, 67] width 67 height 16
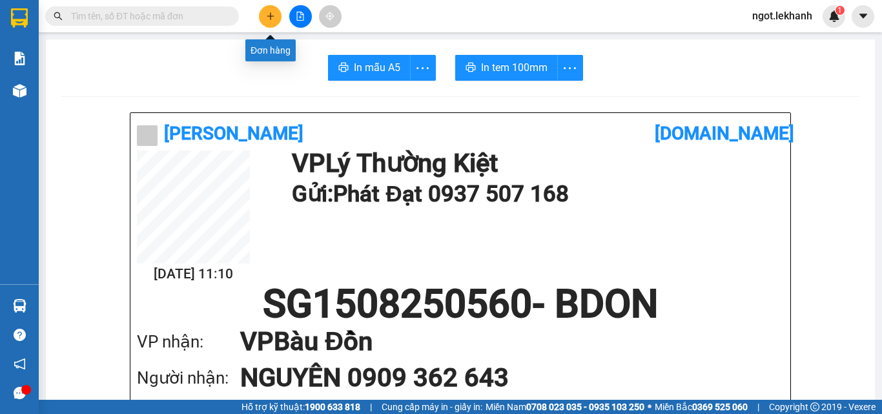
click at [268, 13] on icon "plus" at bounding box center [270, 16] width 9 height 9
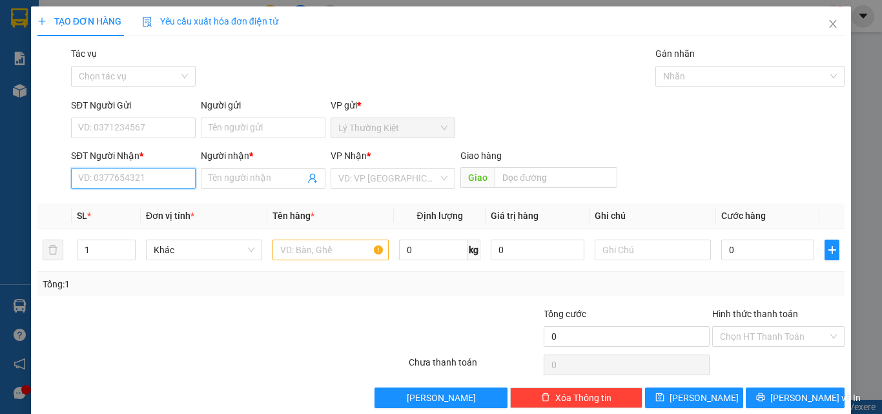
click at [105, 176] on input "SĐT Người Nhận *" at bounding box center [133, 178] width 125 height 21
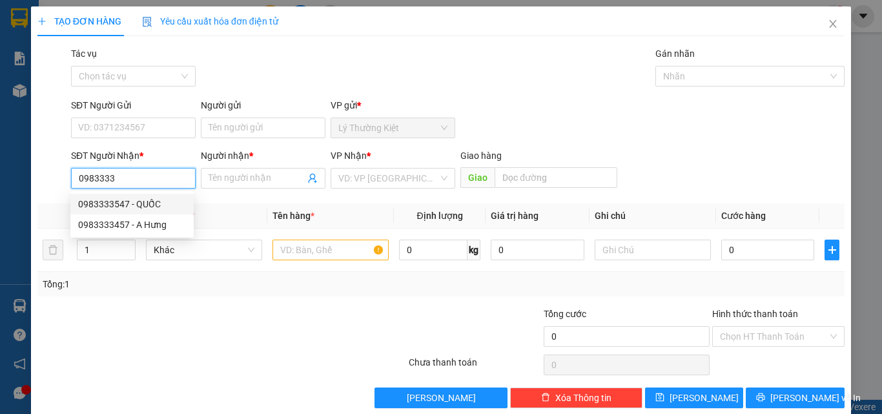
click at [117, 201] on div "0983333547 - QUỐC" at bounding box center [132, 204] width 108 height 14
type input "0983333547"
type input "QUỐC"
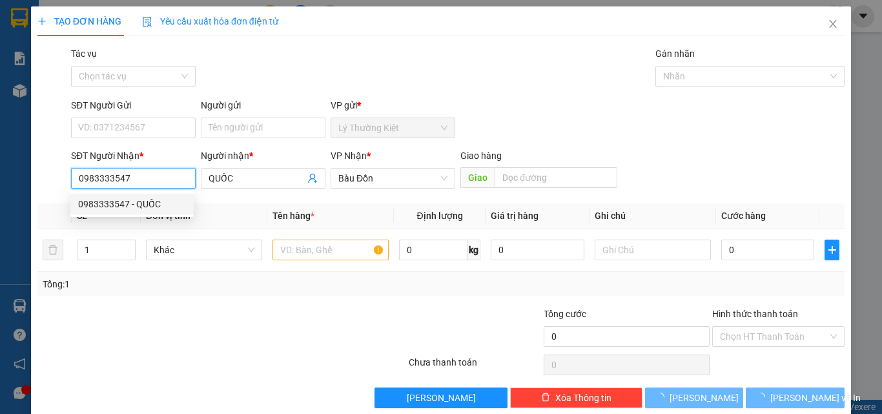
type input "30.000"
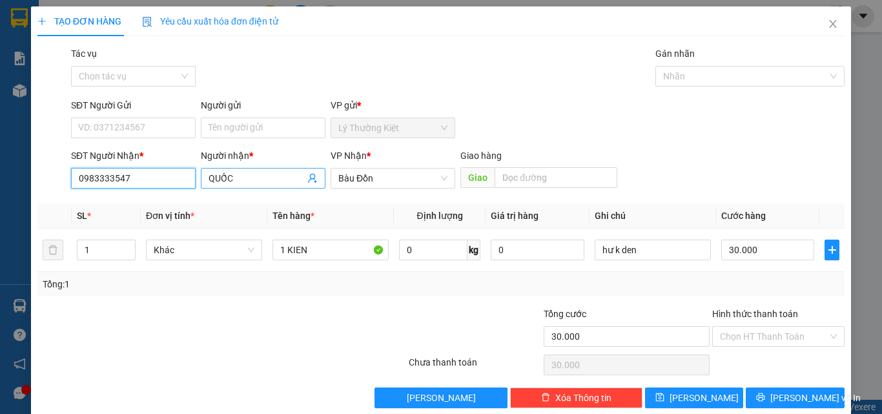
type input "0983333547"
click at [236, 182] on input "QUỐC" at bounding box center [257, 178] width 96 height 14
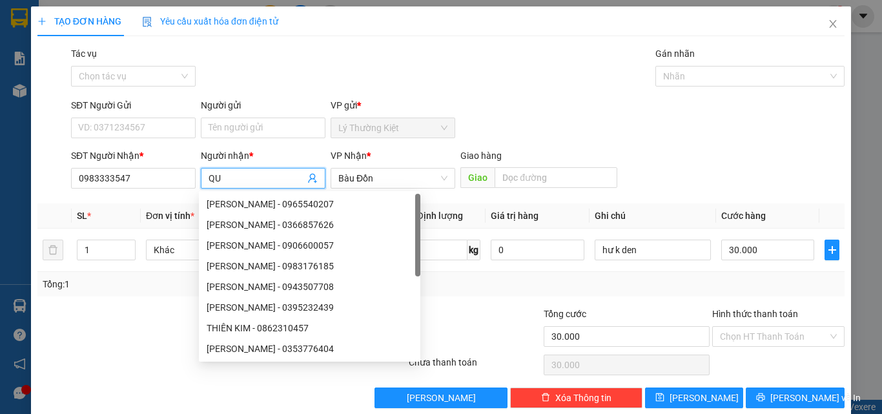
type input "Q"
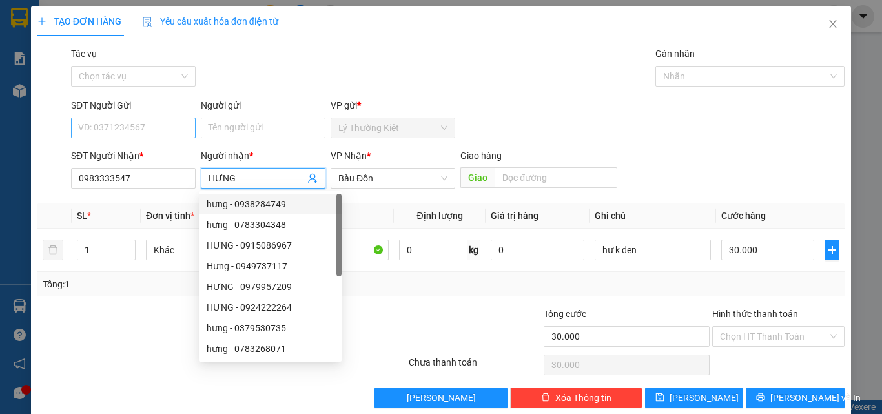
type input "HƯNG"
click at [147, 124] on input "SĐT Người Gửi" at bounding box center [133, 128] width 125 height 21
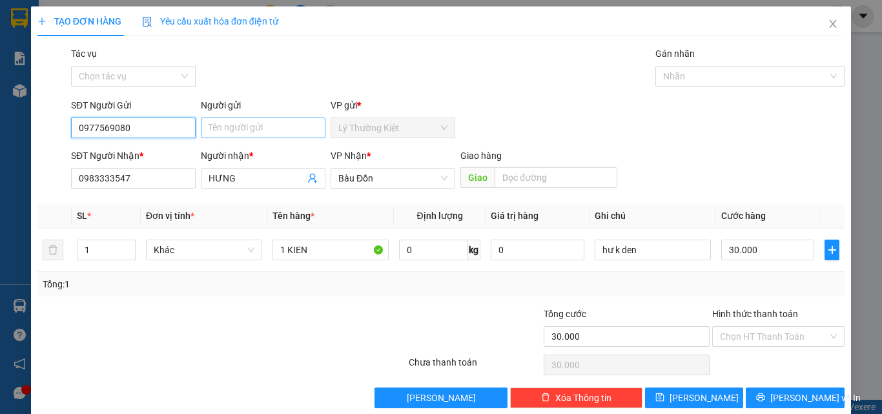
type input "0977569080"
click at [243, 127] on input "Người gửi" at bounding box center [263, 128] width 125 height 21
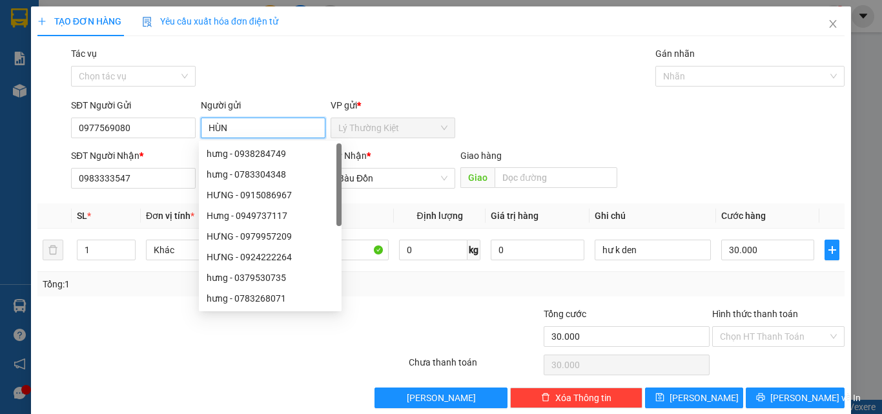
type input "HÙNG"
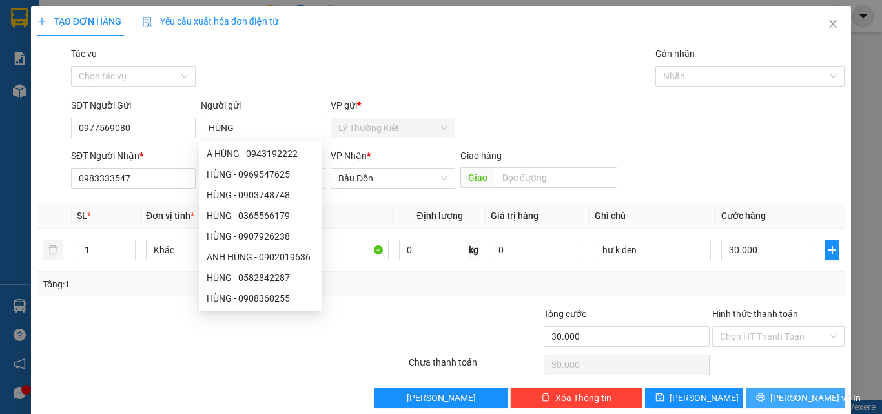
click at [781, 398] on span "[PERSON_NAME] và In" at bounding box center [815, 398] width 90 height 14
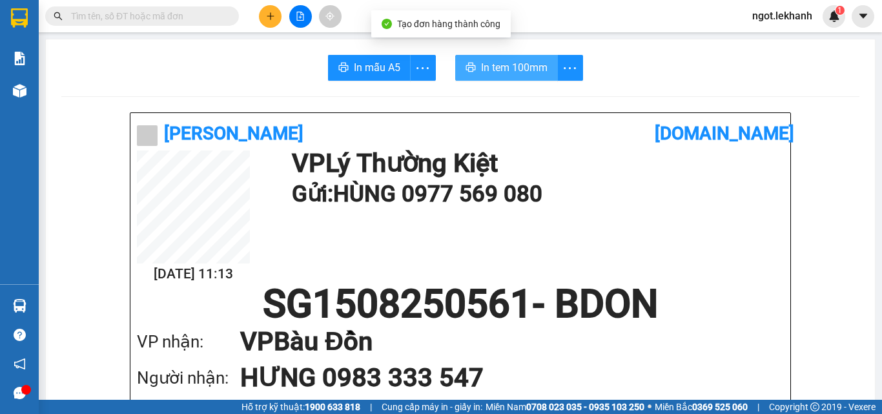
click at [488, 68] on span "In tem 100mm" at bounding box center [514, 67] width 67 height 16
